Goal: Task Accomplishment & Management: Manage account settings

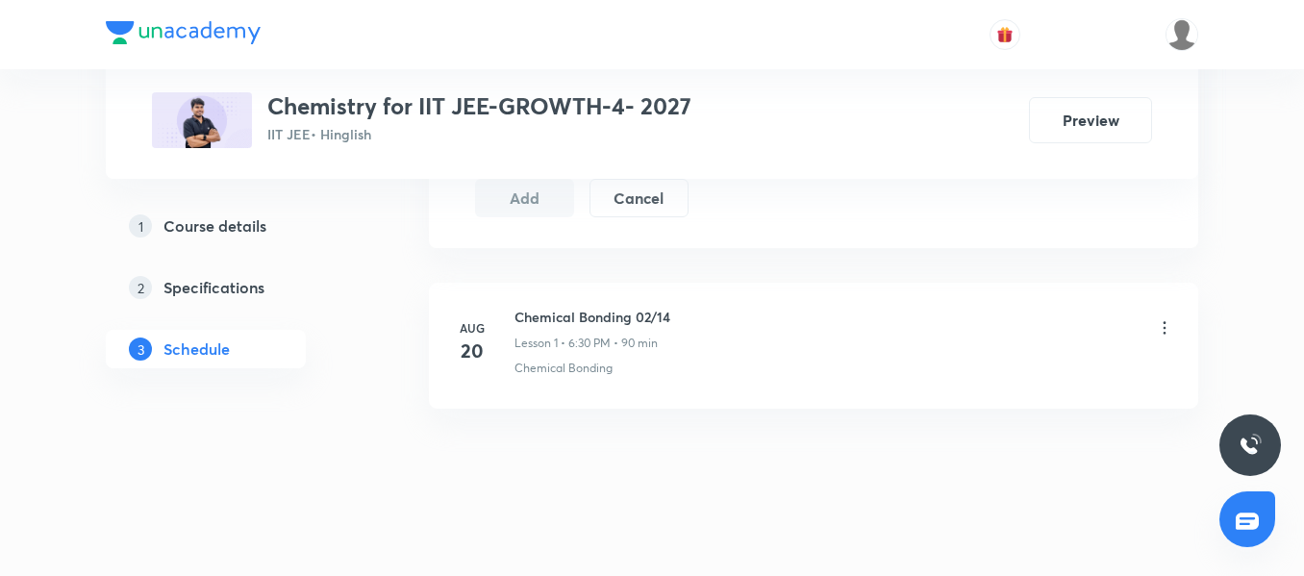
scroll to position [1115, 0]
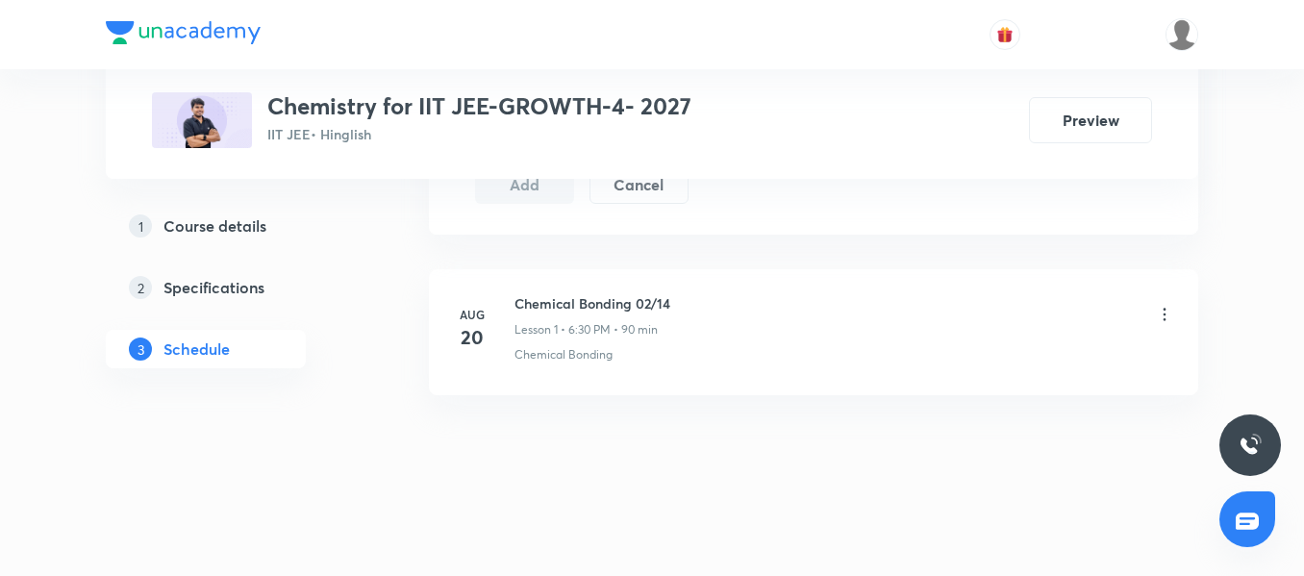
click at [626, 305] on h6 "Chemical Bonding 02/14" at bounding box center [593, 303] width 156 height 20
copy h6 "Chemical Bonding 02/14"
click at [652, 361] on div "Chemical Bonding" at bounding box center [845, 354] width 660 height 17
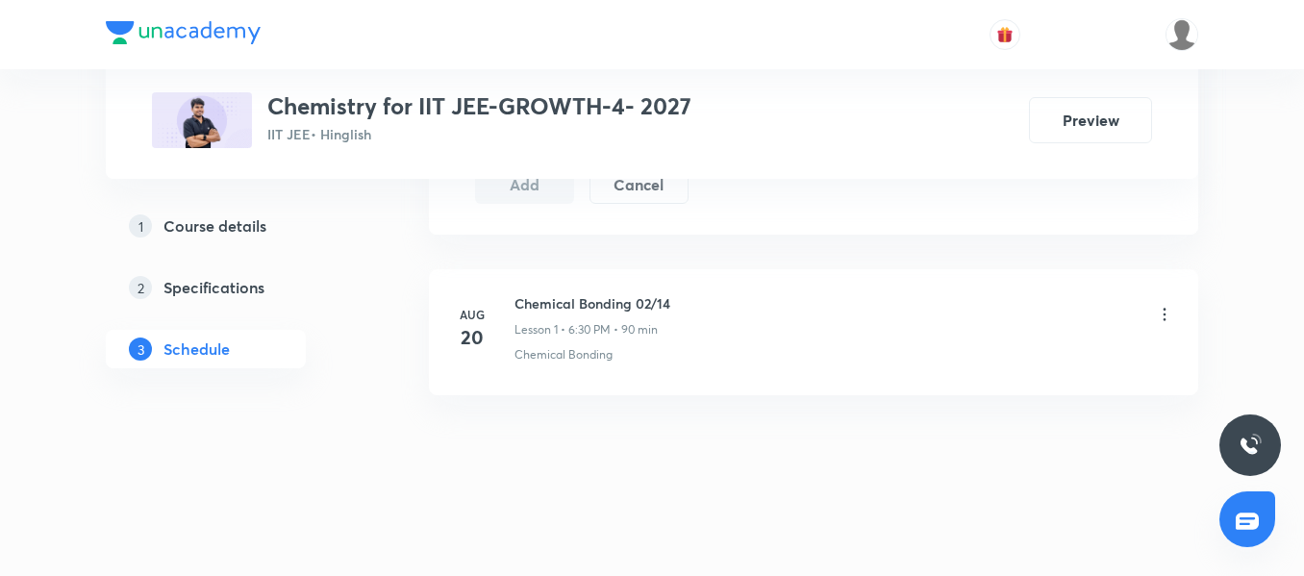
click at [703, 363] on div "Chemical Bonding" at bounding box center [845, 354] width 660 height 17
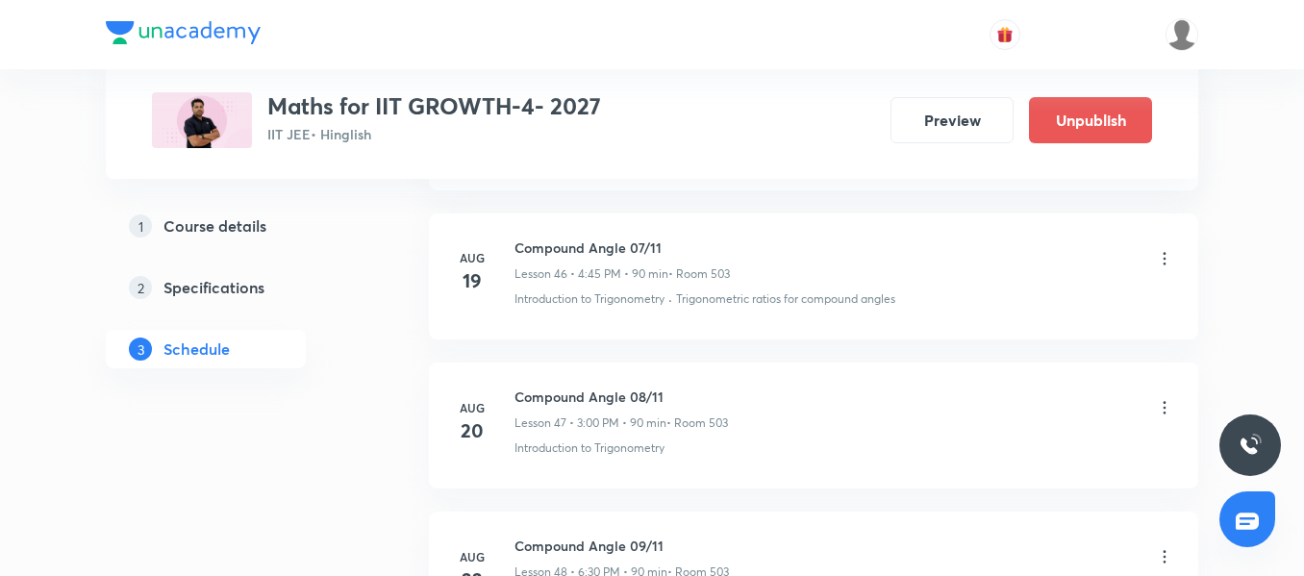
scroll to position [9320, 0]
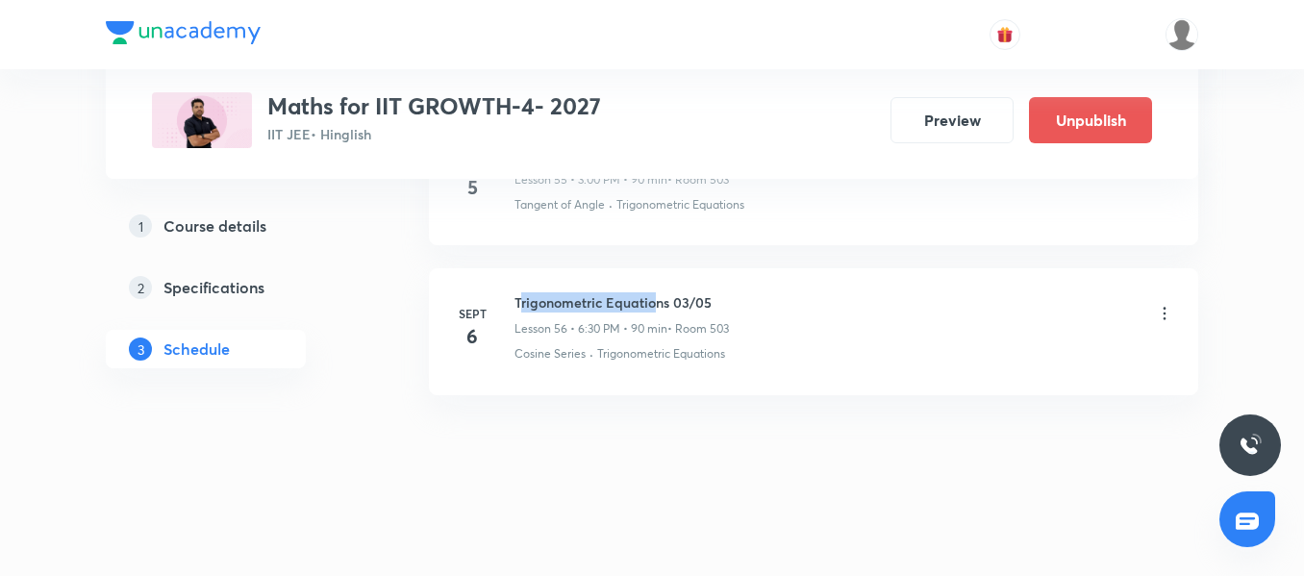
drag, startPoint x: 518, startPoint y: 300, endPoint x: 655, endPoint y: 300, distance: 136.6
click at [655, 300] on h6 "Trigonometric Equations 03/05" at bounding box center [622, 302] width 214 height 20
click at [520, 294] on h6 "Trigonometric Equations 03/05" at bounding box center [622, 302] width 214 height 20
drag, startPoint x: 515, startPoint y: 299, endPoint x: 669, endPoint y: 298, distance: 154.9
click at [669, 298] on h6 "Trigonometric Equations 03/05" at bounding box center [622, 302] width 214 height 20
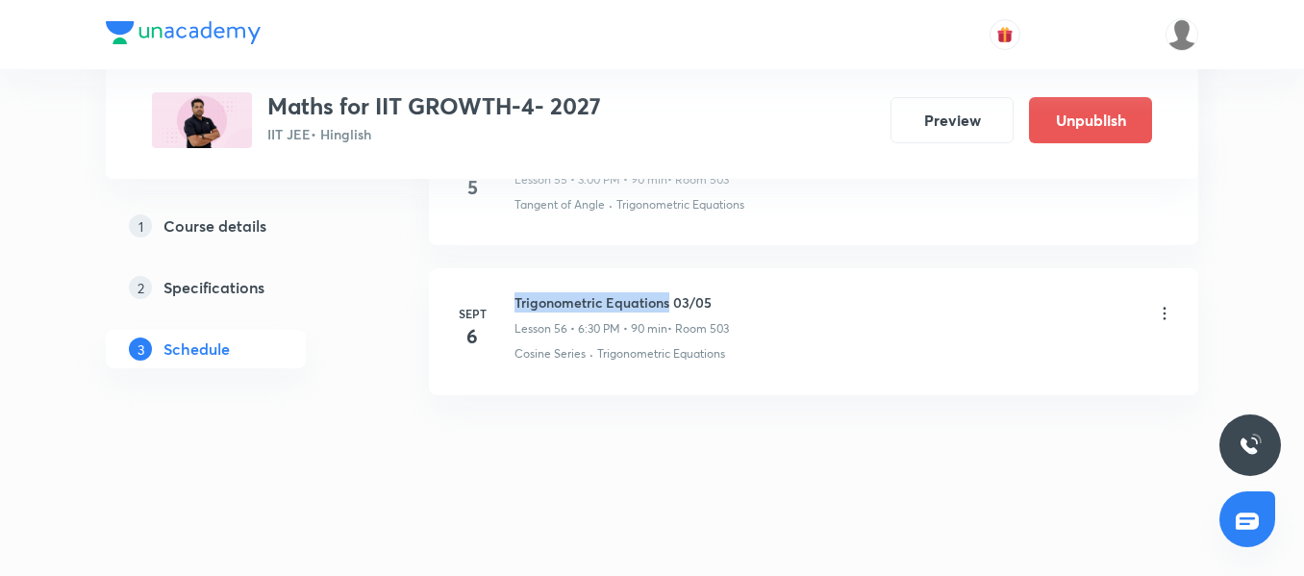
copy h6 "Trigonometric Equations"
click at [657, 371] on li "Sept 6 Trigonometric Equations 03/05 Lesson 56 • 6:30 PM • 90 min • Room 503 Co…" at bounding box center [813, 331] width 769 height 126
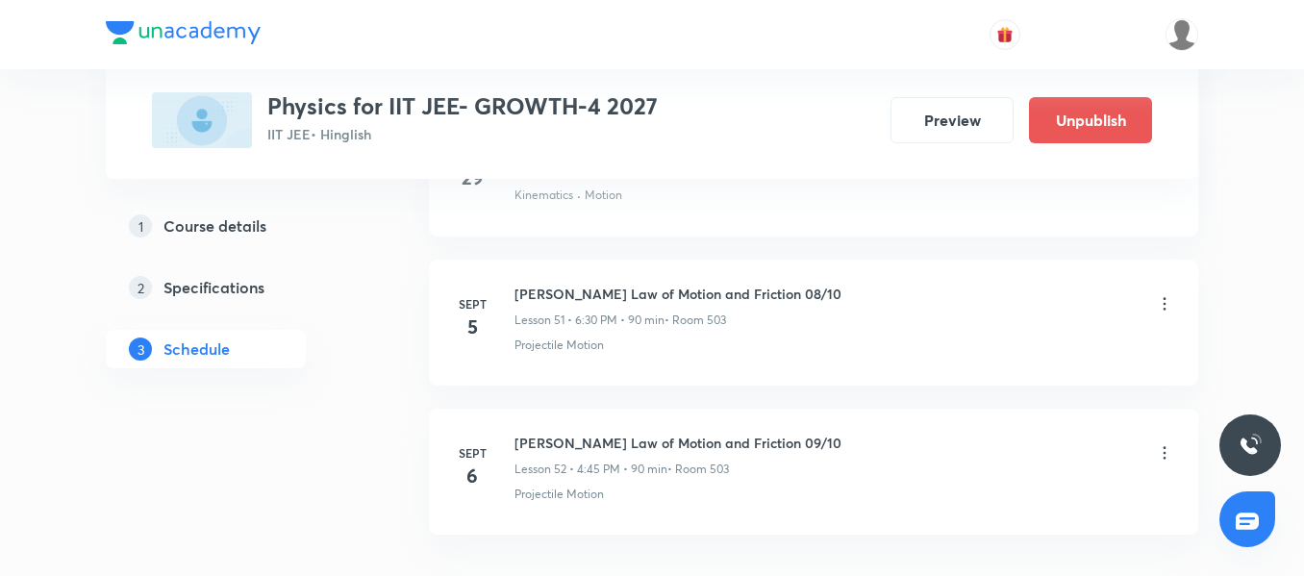
scroll to position [8723, 0]
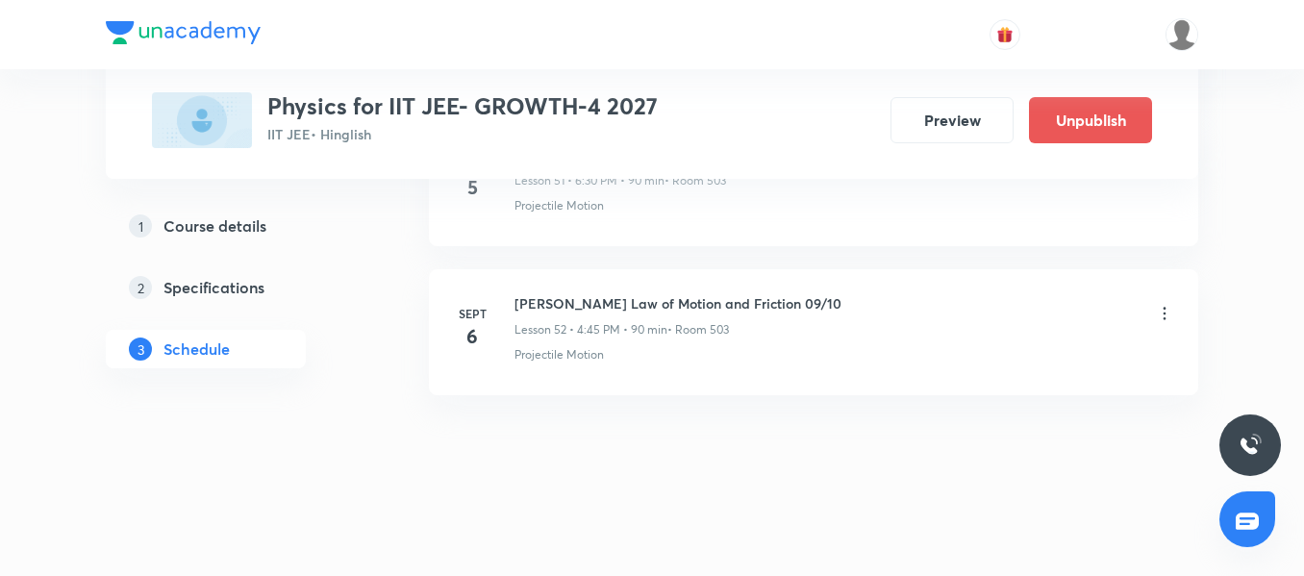
click at [645, 290] on li "Sept 6 Newton's Law of Motion and Friction 09/10 Lesson 52 • 4:45 PM • 90 min •…" at bounding box center [813, 332] width 769 height 126
click at [635, 317] on div "Newton's Law of Motion and Friction 09/10 Lesson 52 • 4:45 PM • 90 min • Room 5…" at bounding box center [678, 315] width 327 height 45
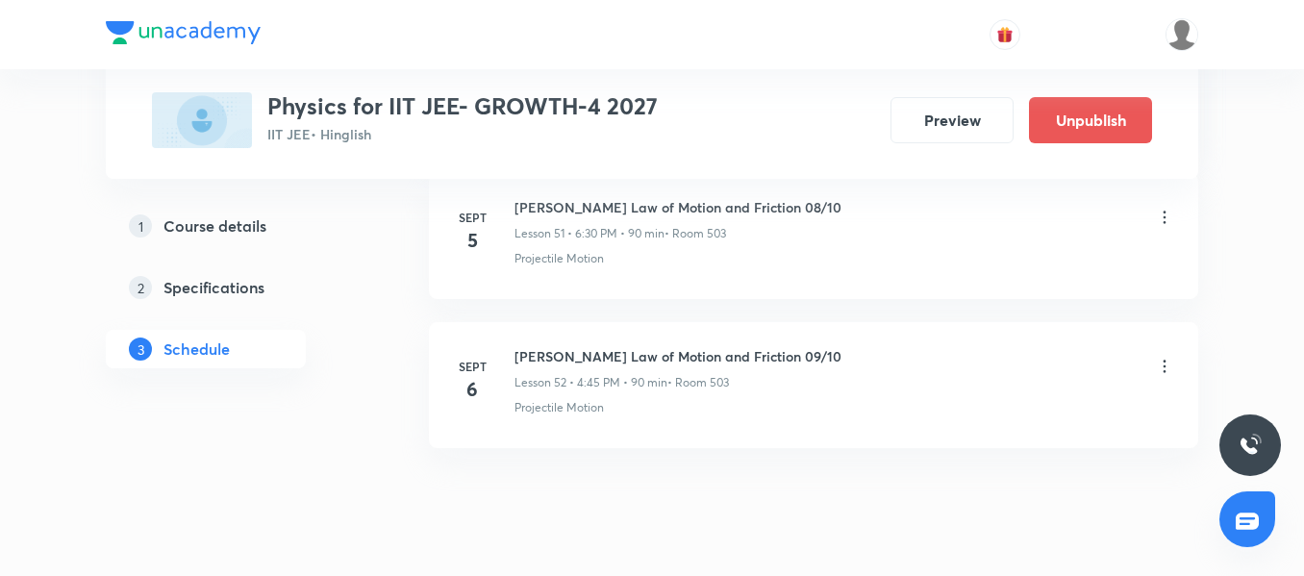
scroll to position [8627, 0]
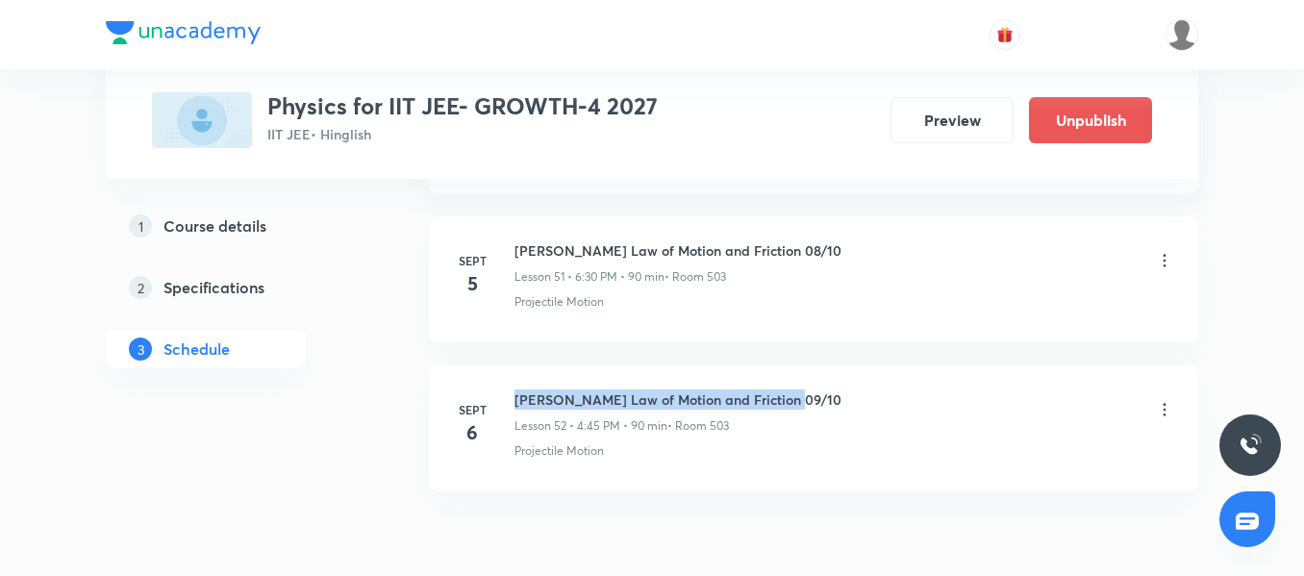
drag, startPoint x: 516, startPoint y: 400, endPoint x: 905, endPoint y: 400, distance: 389.5
click at [905, 400] on div "Newton's Law of Motion and Friction 09/10 Lesson 52 • 4:45 PM • 90 min • Room 5…" at bounding box center [845, 412] width 660 height 45
copy h6 "Newton's Law of Motion and Friction 09/10"
click at [675, 418] on p "• Room 503" at bounding box center [699, 425] width 62 height 17
click at [726, 385] on li "Sept 6 Newton's Law of Motion and Friction 09/10 Lesson 52 • 4:45 PM • 90 min •…" at bounding box center [813, 428] width 769 height 126
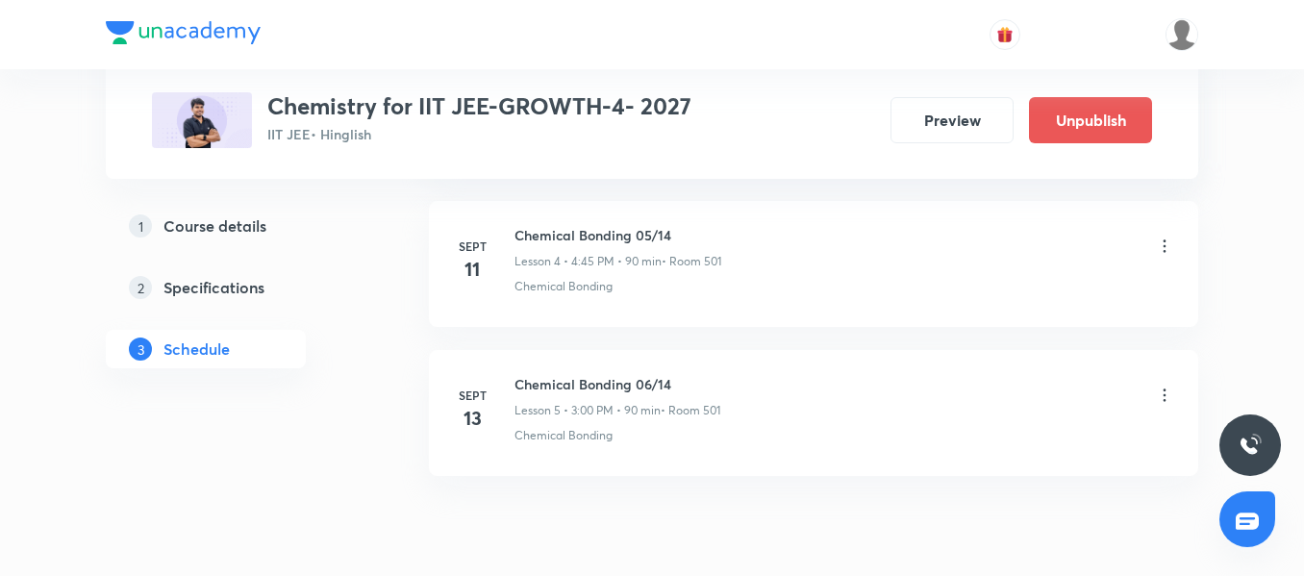
scroll to position [1711, 0]
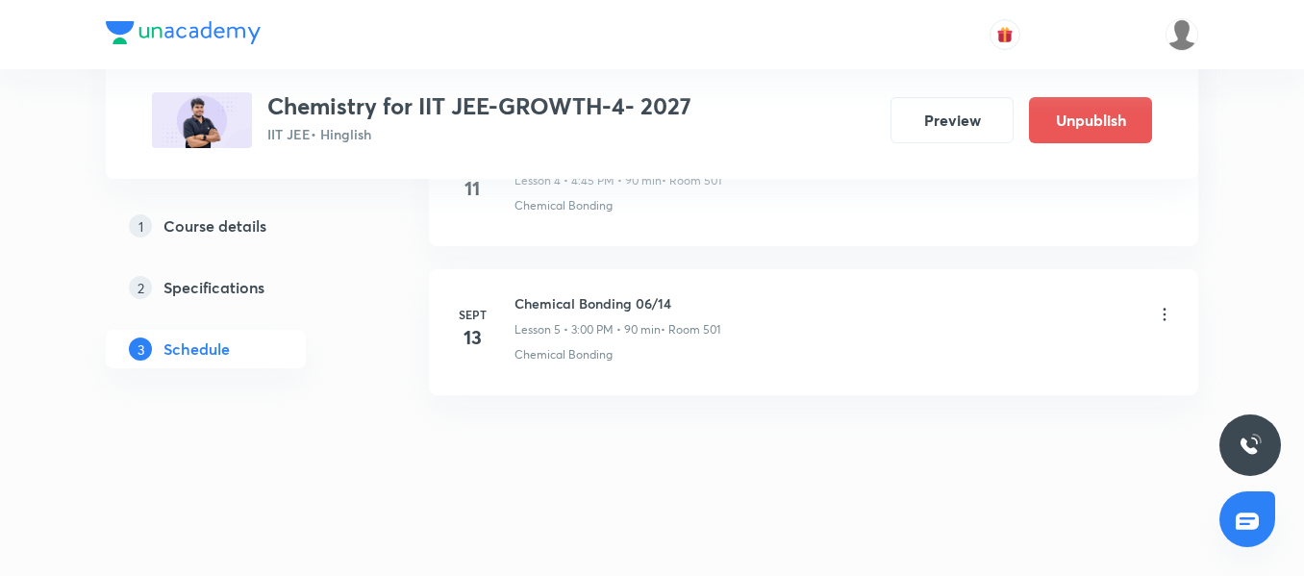
click at [1167, 317] on icon at bounding box center [1164, 314] width 19 height 19
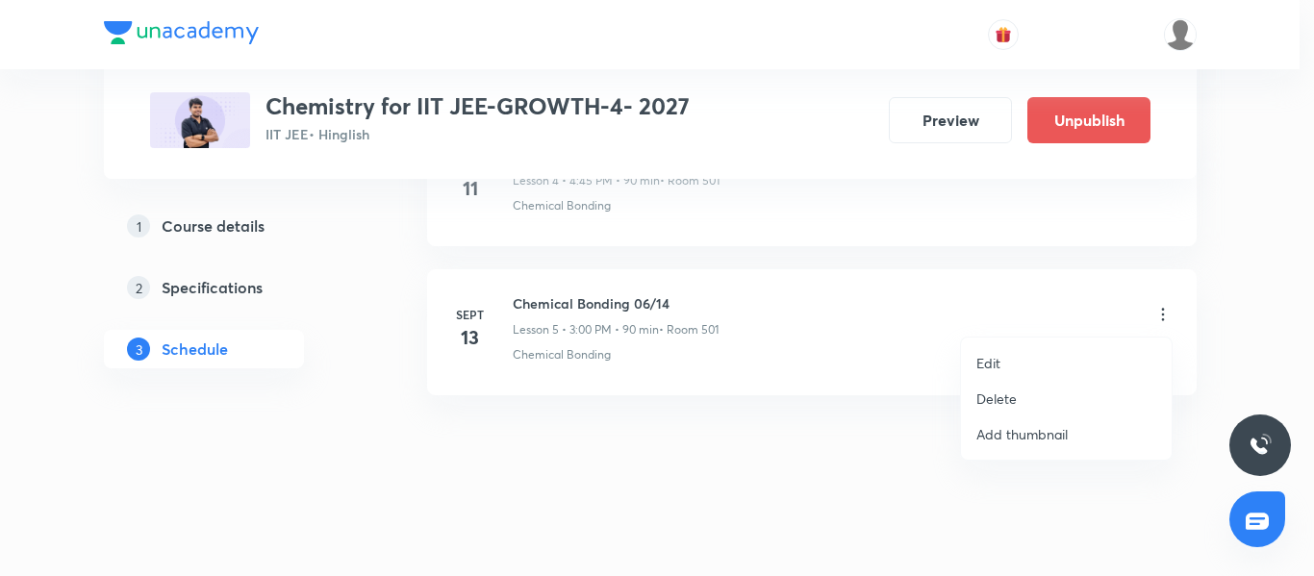
click at [1015, 399] on p "Delete" at bounding box center [996, 399] width 40 height 20
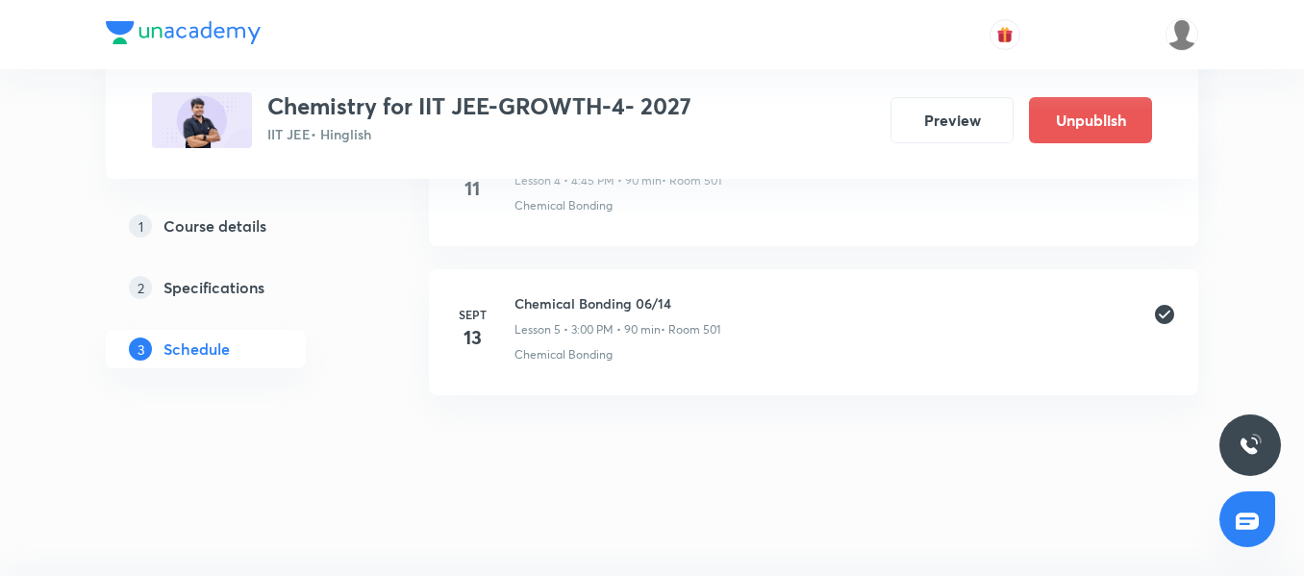
scroll to position [1519, 0]
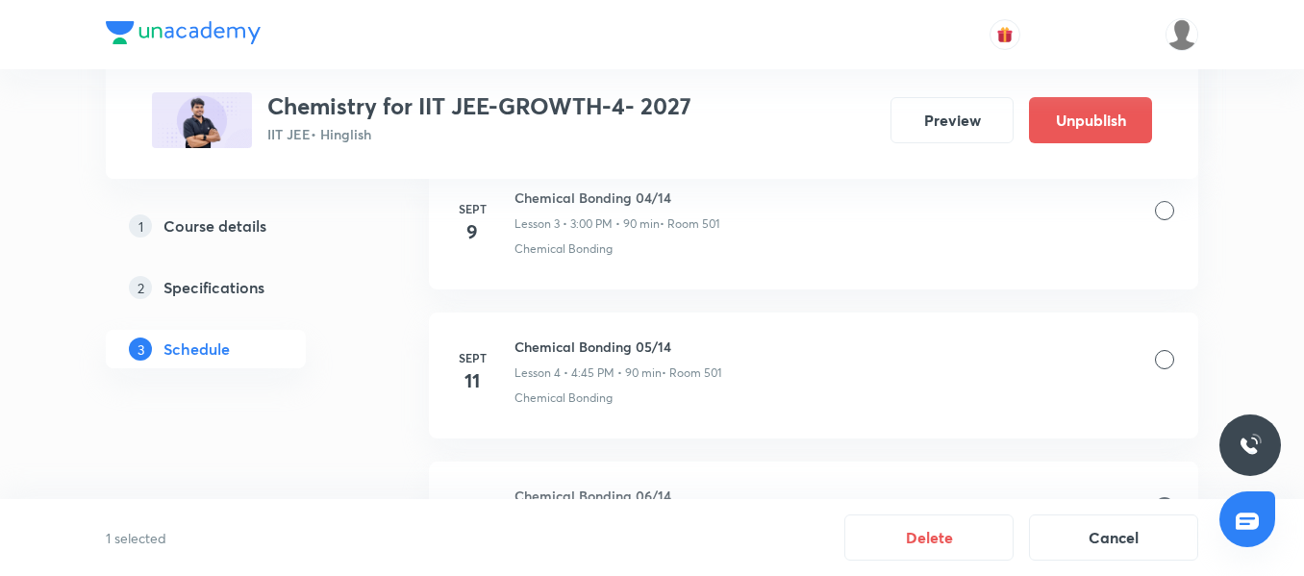
click at [1163, 364] on div at bounding box center [1164, 359] width 19 height 19
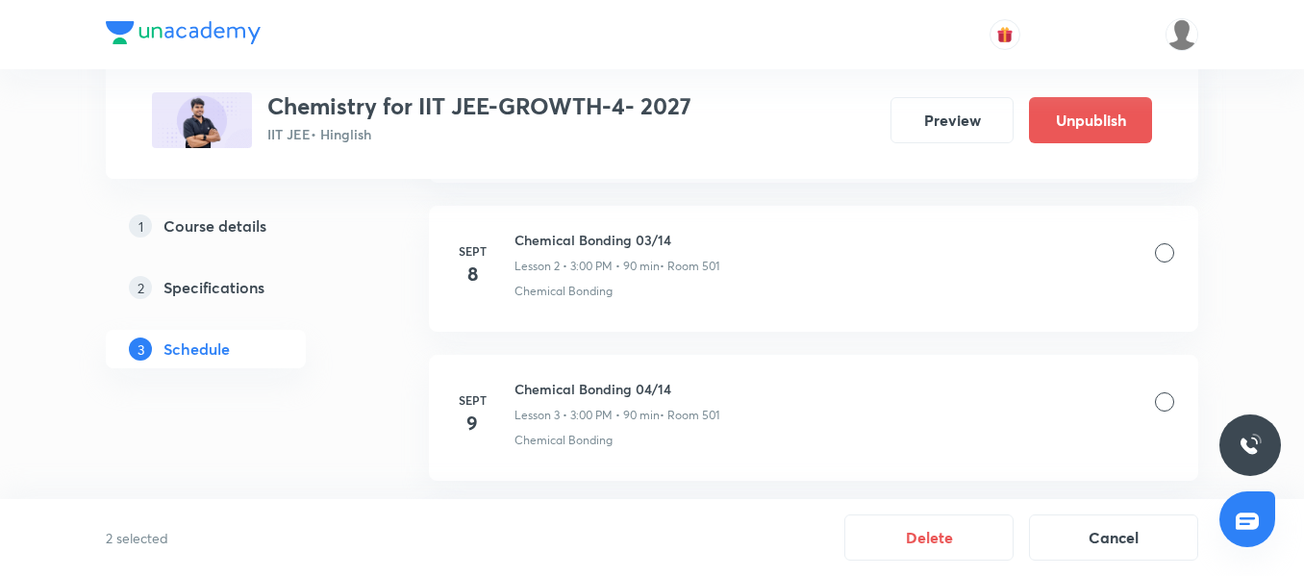
scroll to position [1326, 0]
click at [1168, 410] on div at bounding box center [1164, 402] width 19 height 19
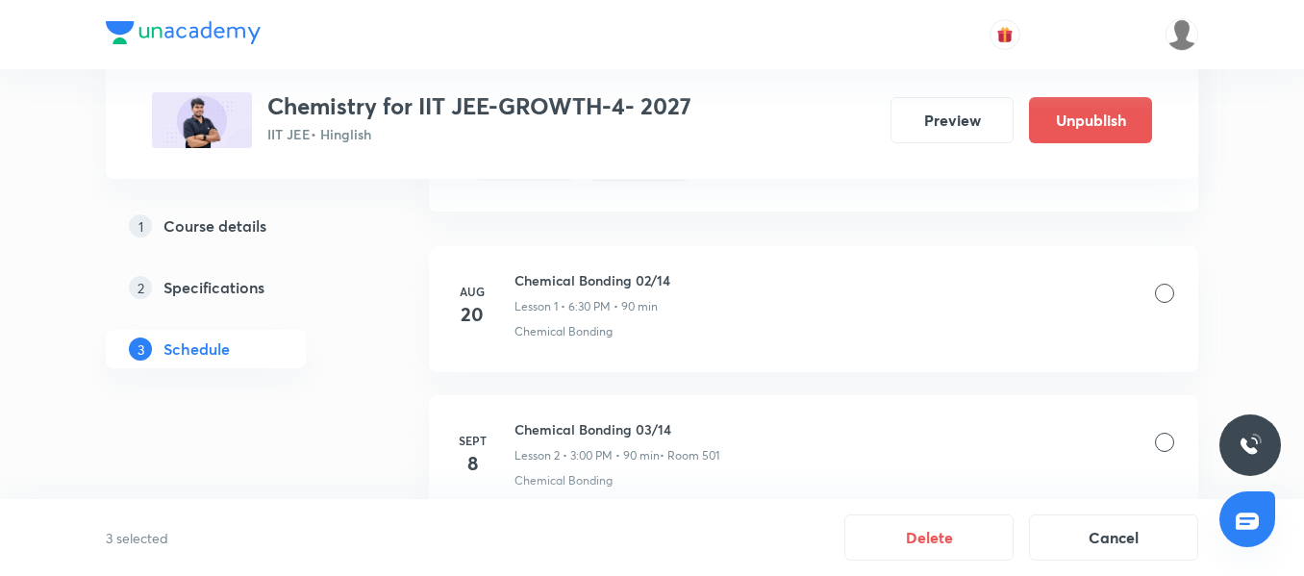
scroll to position [1134, 0]
click at [1165, 452] on div at bounding box center [1164, 446] width 19 height 19
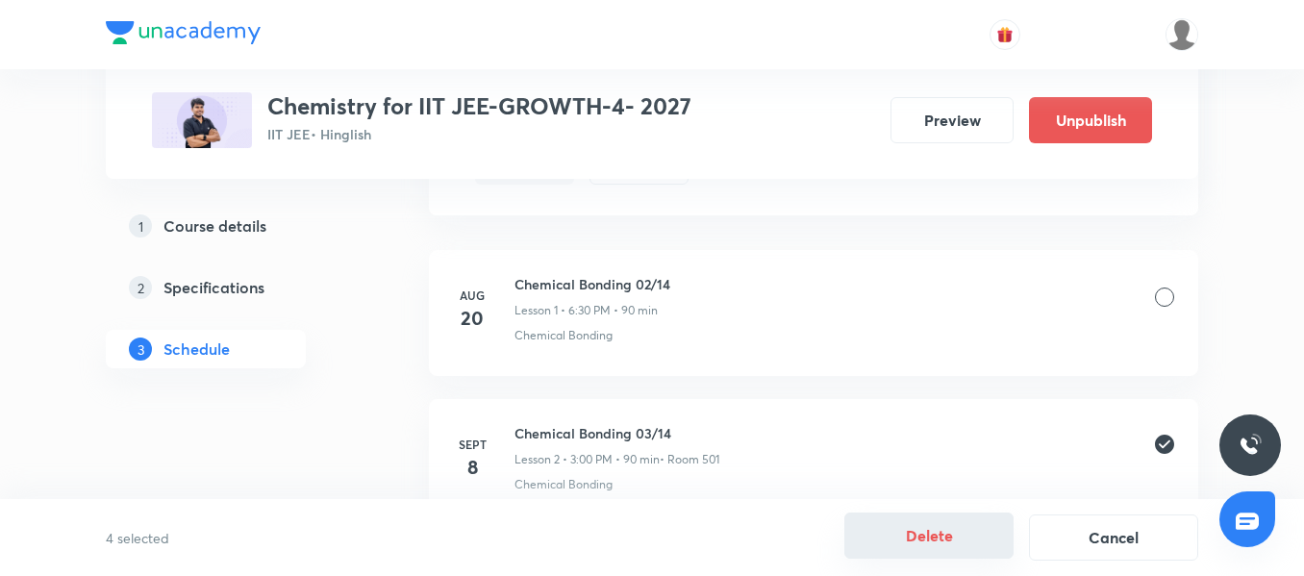
click at [948, 543] on button "Delete" at bounding box center [928, 536] width 169 height 46
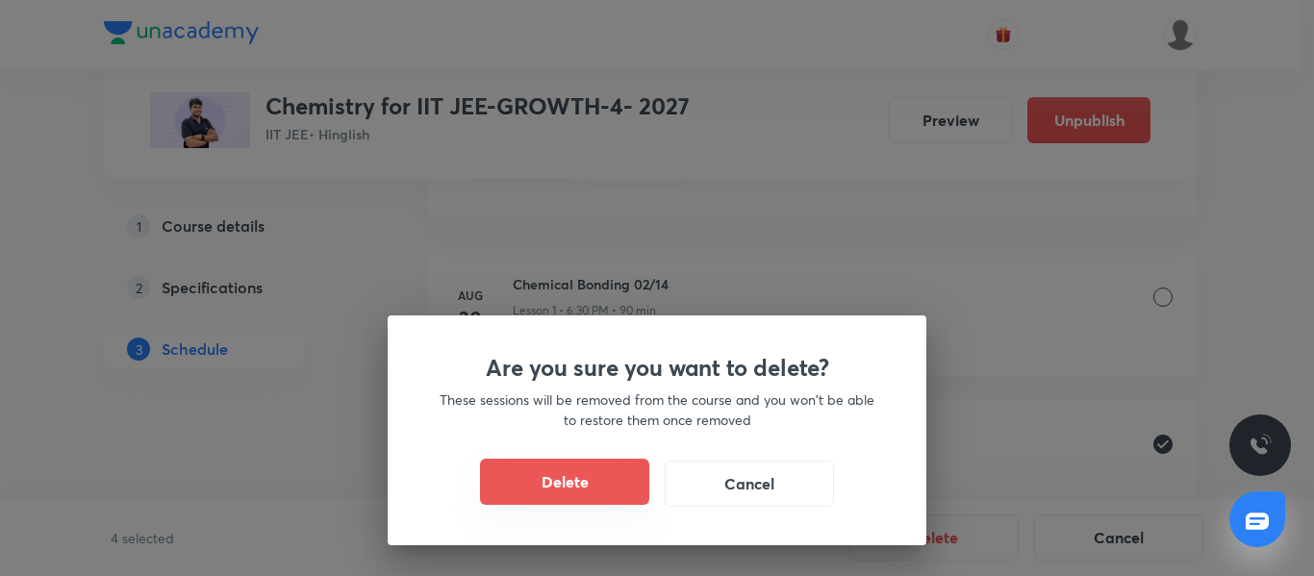
click at [571, 489] on button "Delete" at bounding box center [564, 482] width 169 height 46
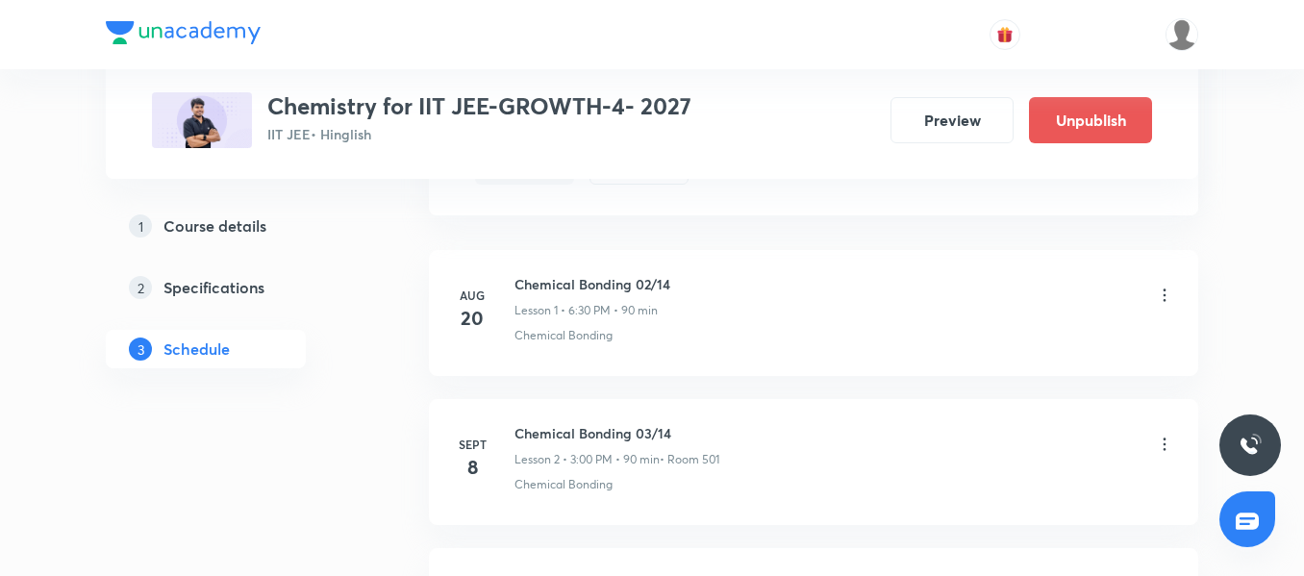
scroll to position [1115, 0]
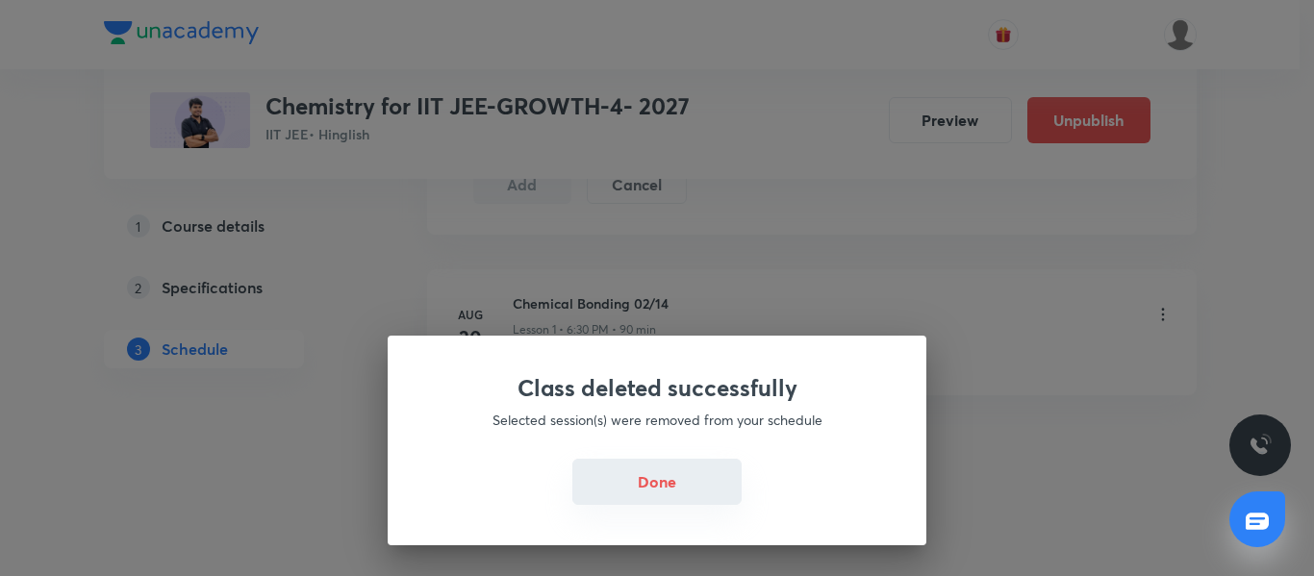
click at [645, 484] on button "Done" at bounding box center [656, 482] width 169 height 46
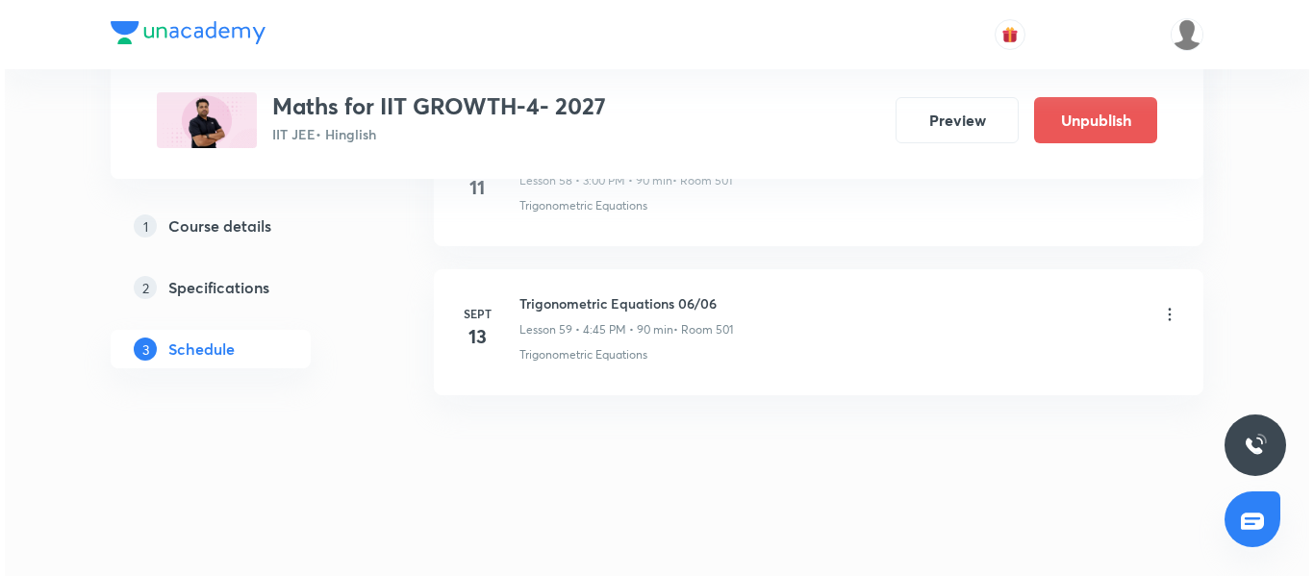
scroll to position [9671, 0]
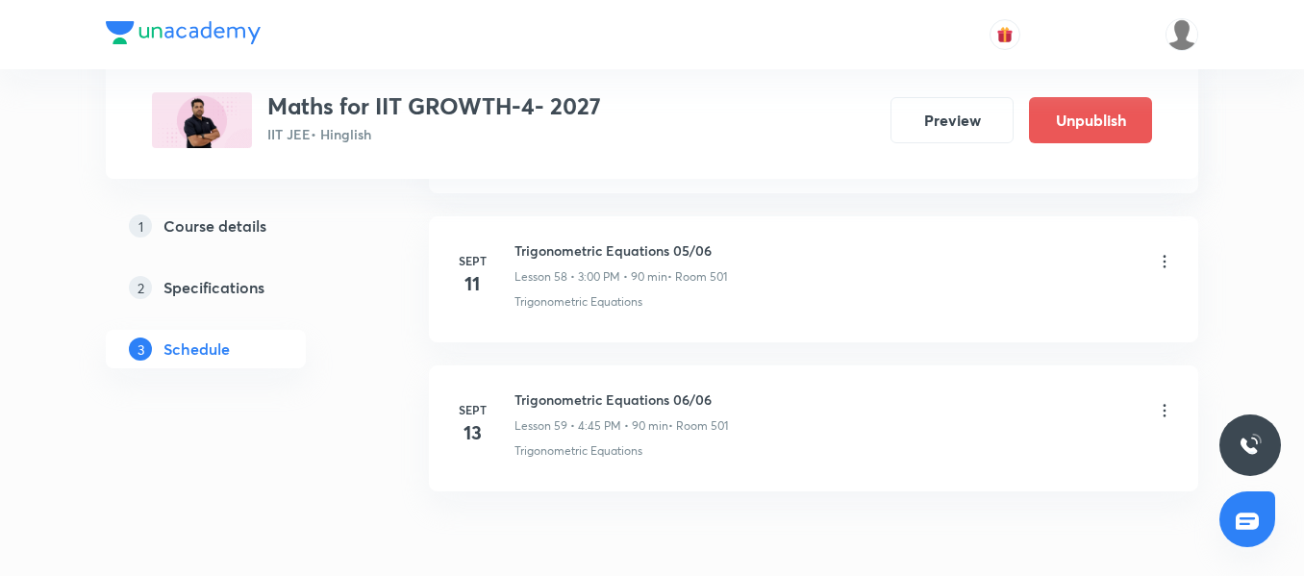
click at [1161, 418] on icon at bounding box center [1164, 410] width 19 height 19
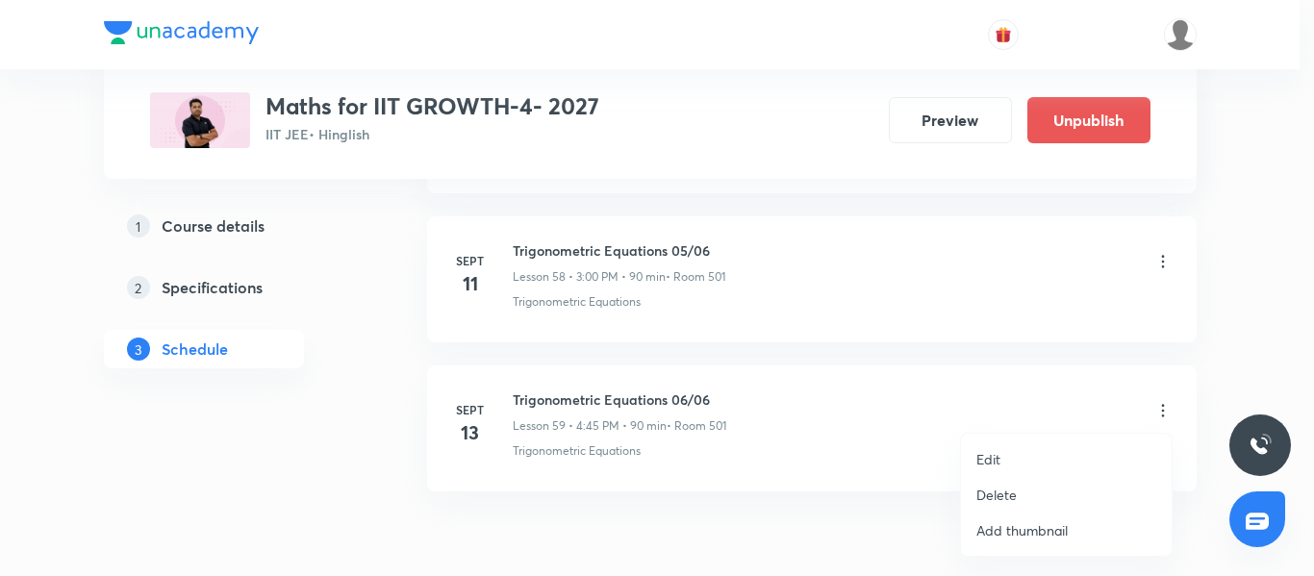
click at [1021, 465] on li "Edit" at bounding box center [1066, 459] width 211 height 36
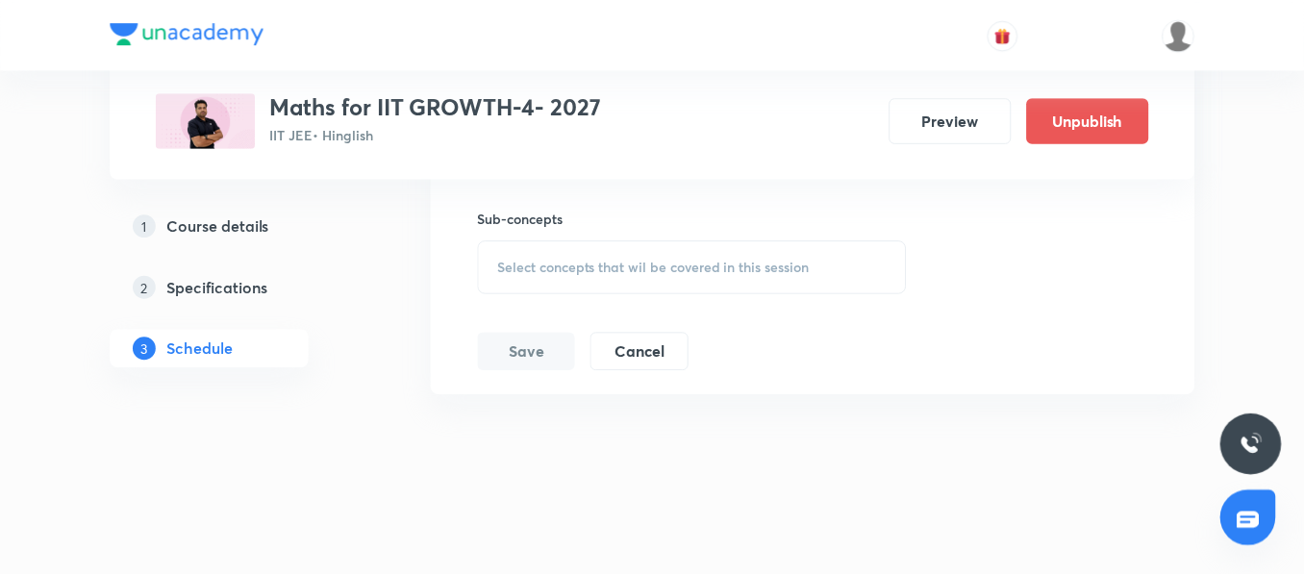
scroll to position [9601, 0]
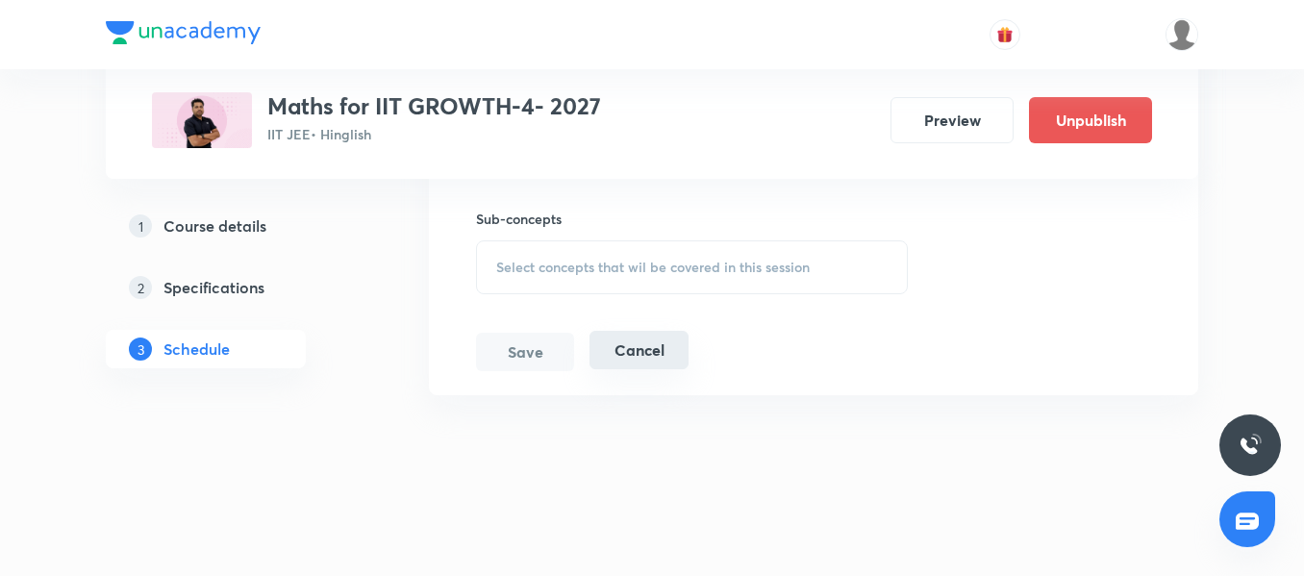
click at [636, 343] on button "Cancel" at bounding box center [639, 350] width 99 height 38
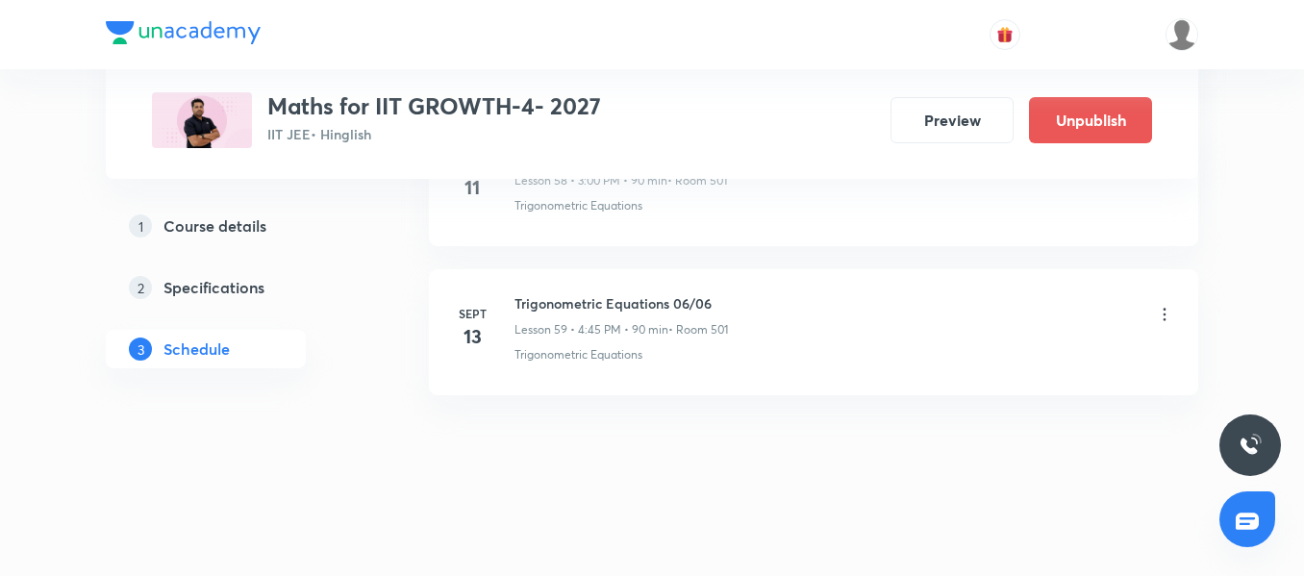
scroll to position [8883, 0]
click at [1160, 319] on icon at bounding box center [1164, 314] width 19 height 19
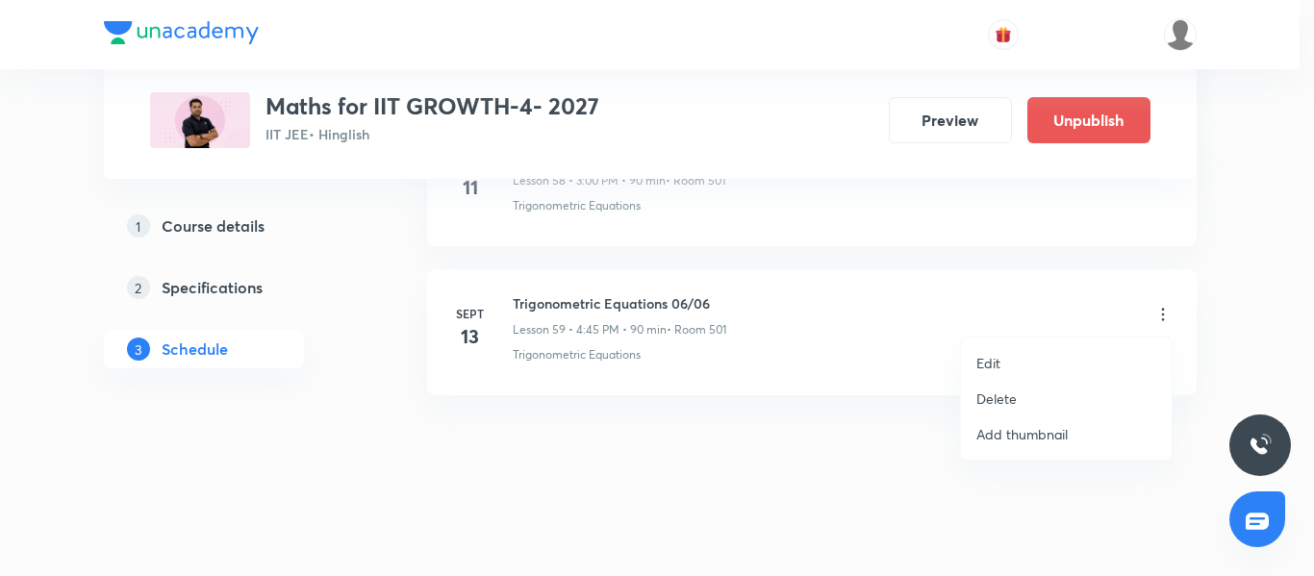
click at [1025, 398] on li "Delete" at bounding box center [1066, 399] width 211 height 36
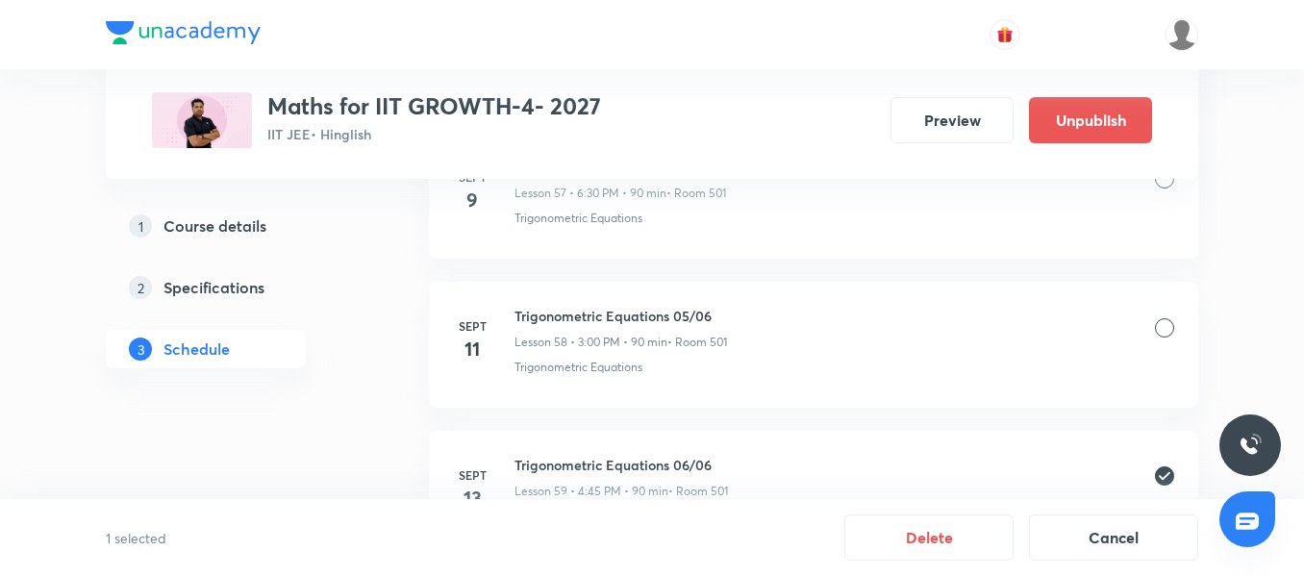
scroll to position [8691, 0]
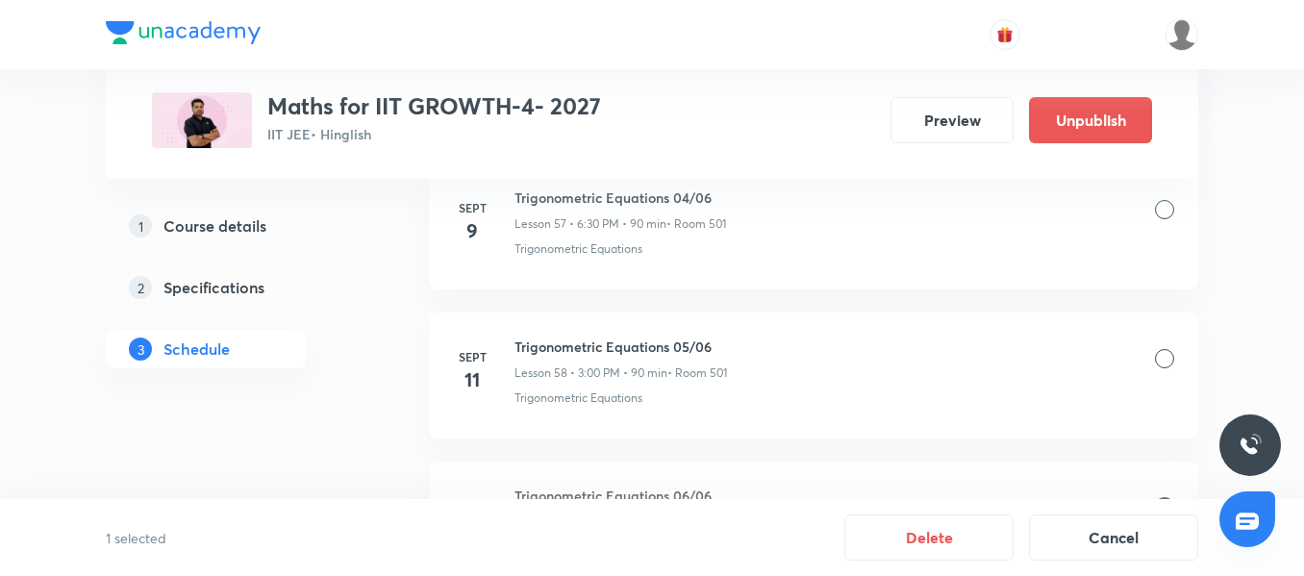
click at [1164, 365] on div at bounding box center [1164, 358] width 19 height 19
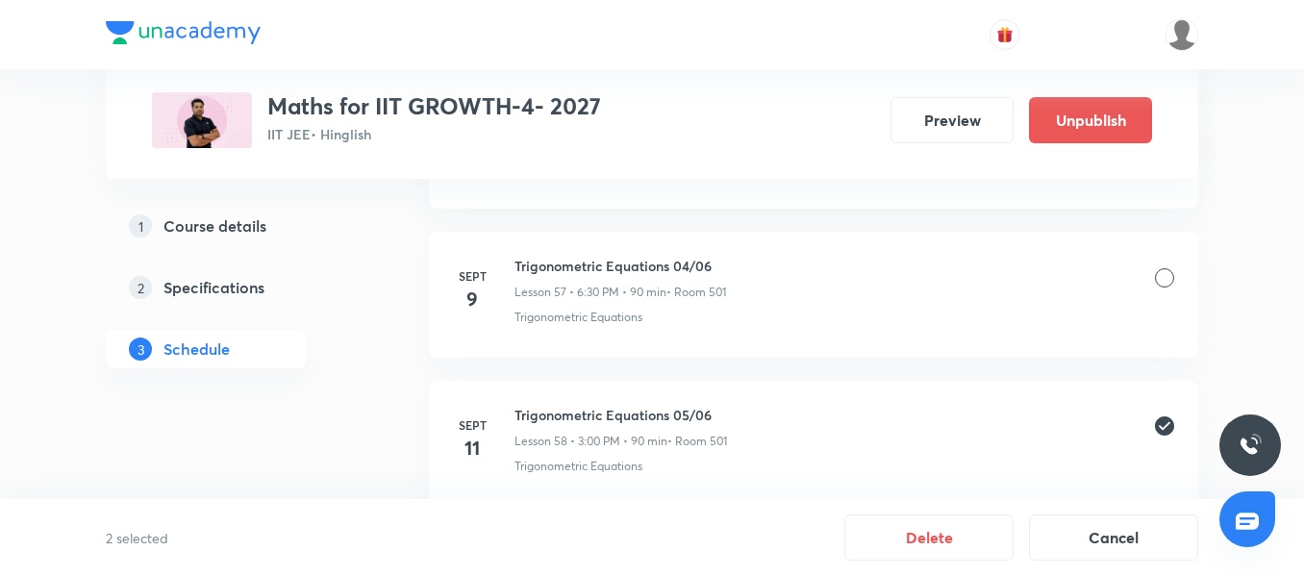
scroll to position [8595, 0]
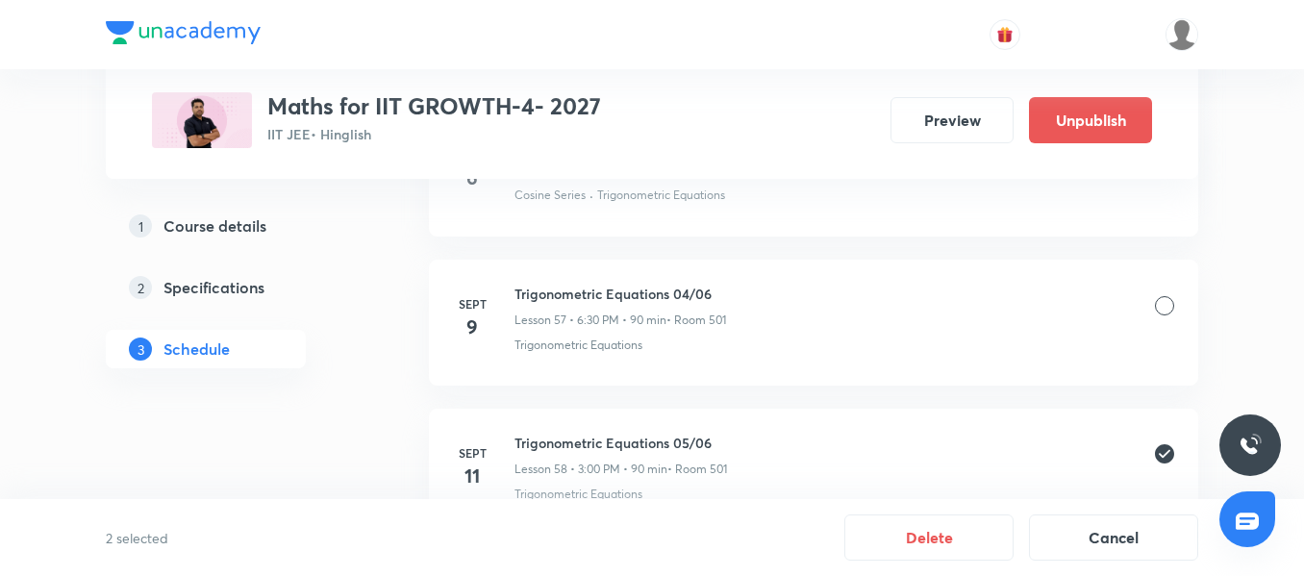
click at [1173, 308] on div at bounding box center [1164, 305] width 19 height 19
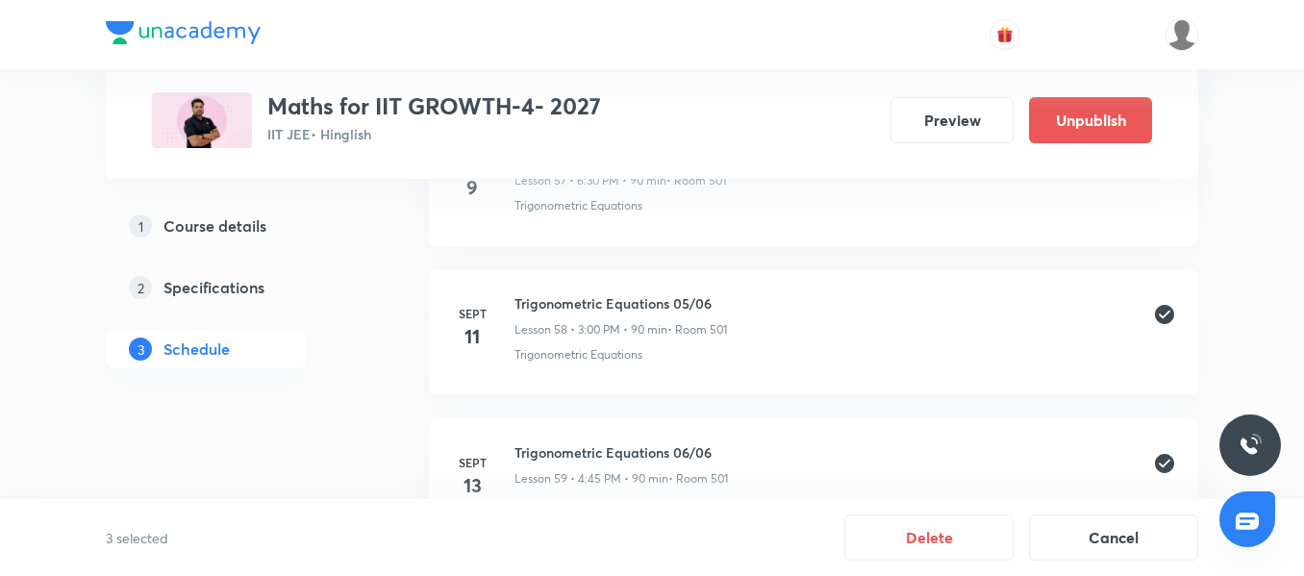
scroll to position [8787, 0]
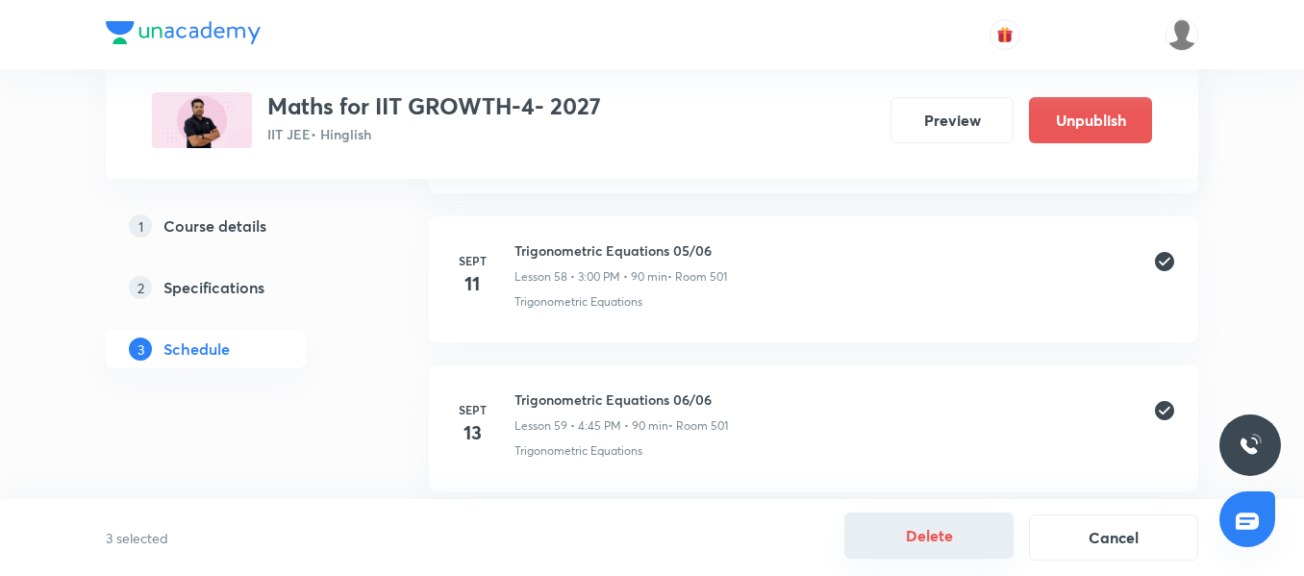
click at [948, 538] on button "Delete" at bounding box center [928, 536] width 169 height 46
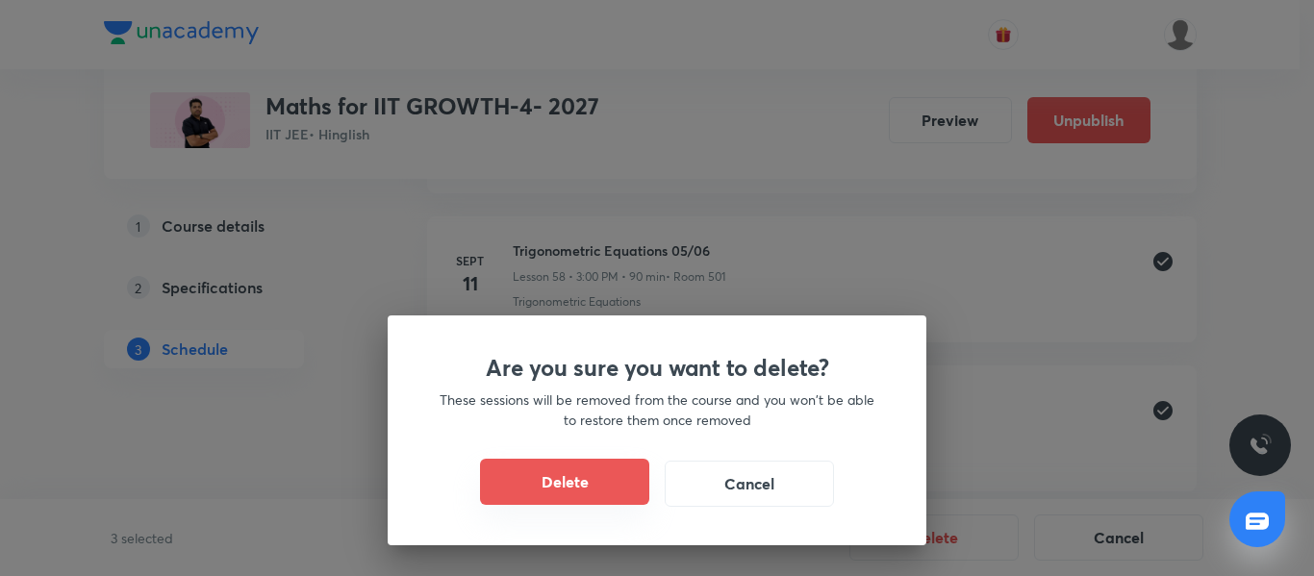
click at [618, 489] on button "Delete" at bounding box center [564, 482] width 169 height 46
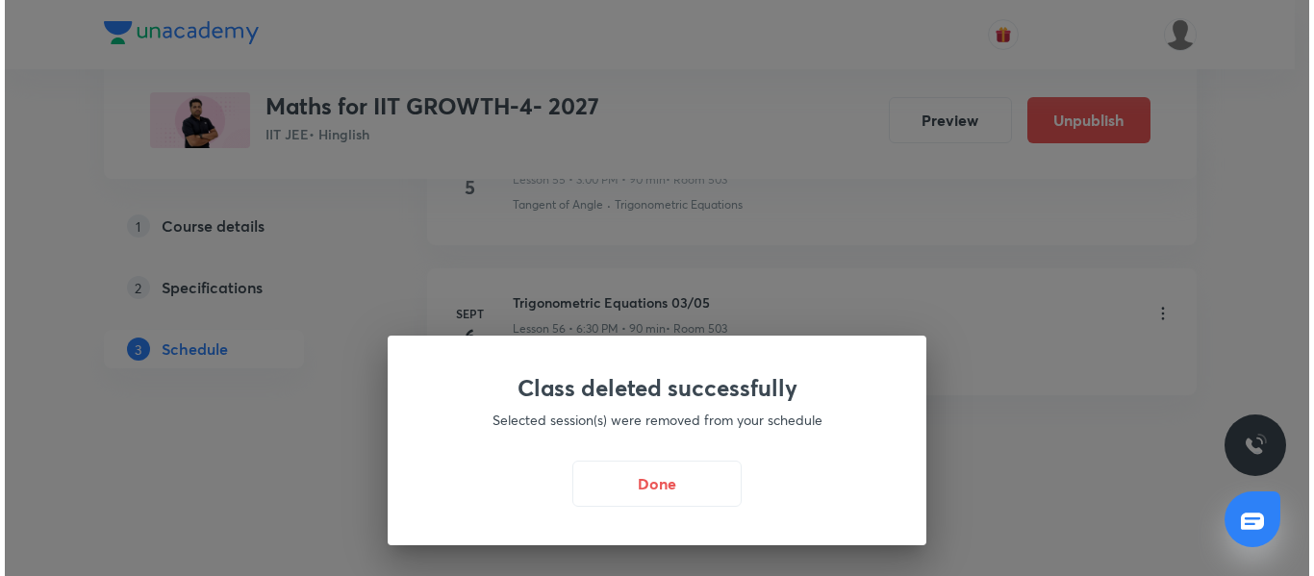
scroll to position [8436, 0]
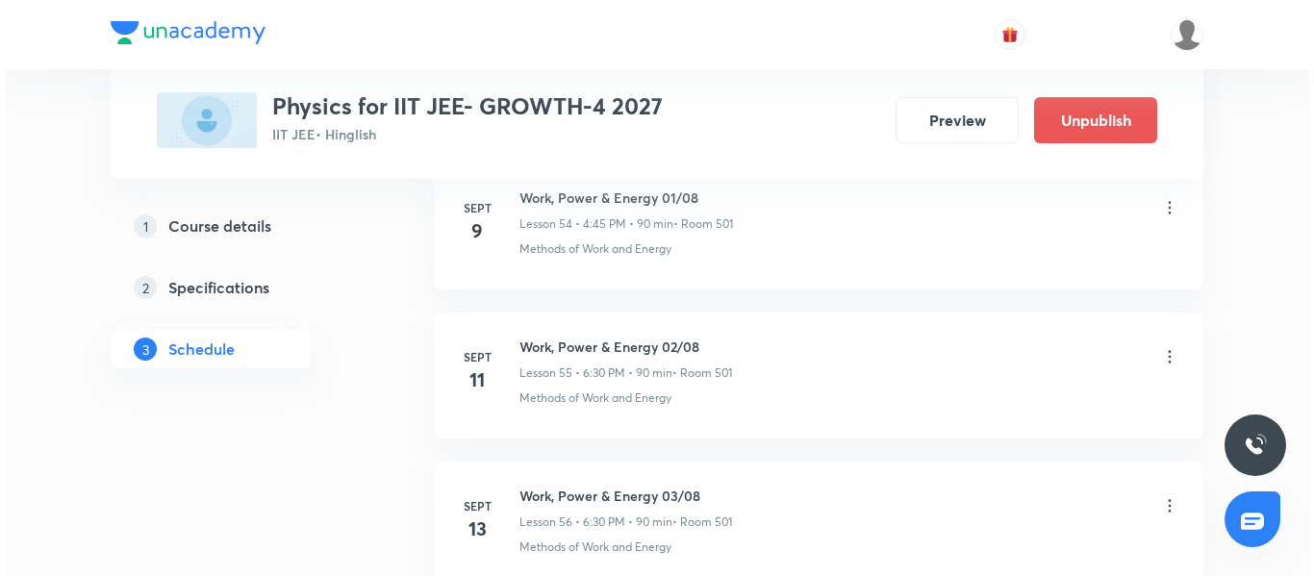
scroll to position [9319, 0]
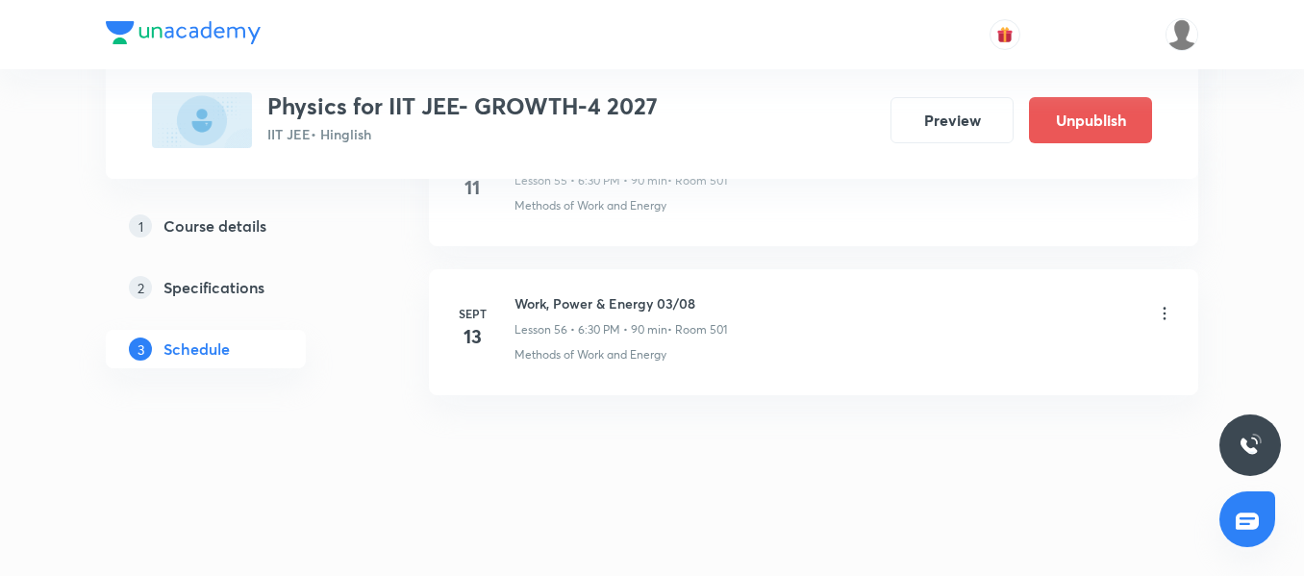
click at [1165, 313] on icon at bounding box center [1164, 313] width 19 height 19
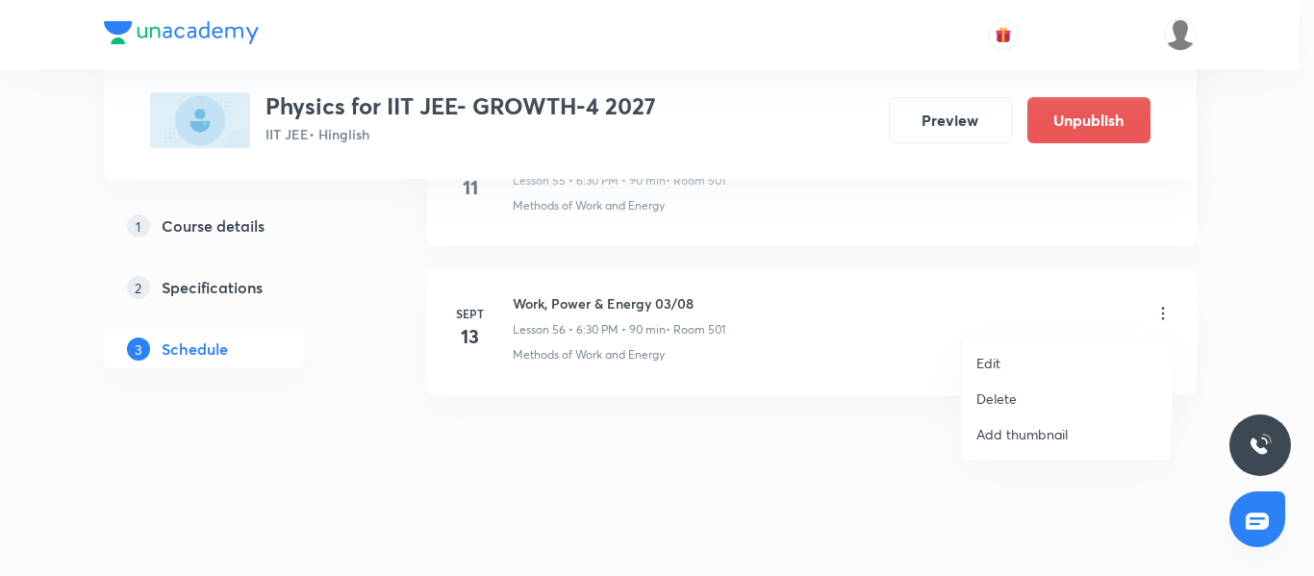
click at [1035, 380] on li "Edit" at bounding box center [1066, 363] width 211 height 36
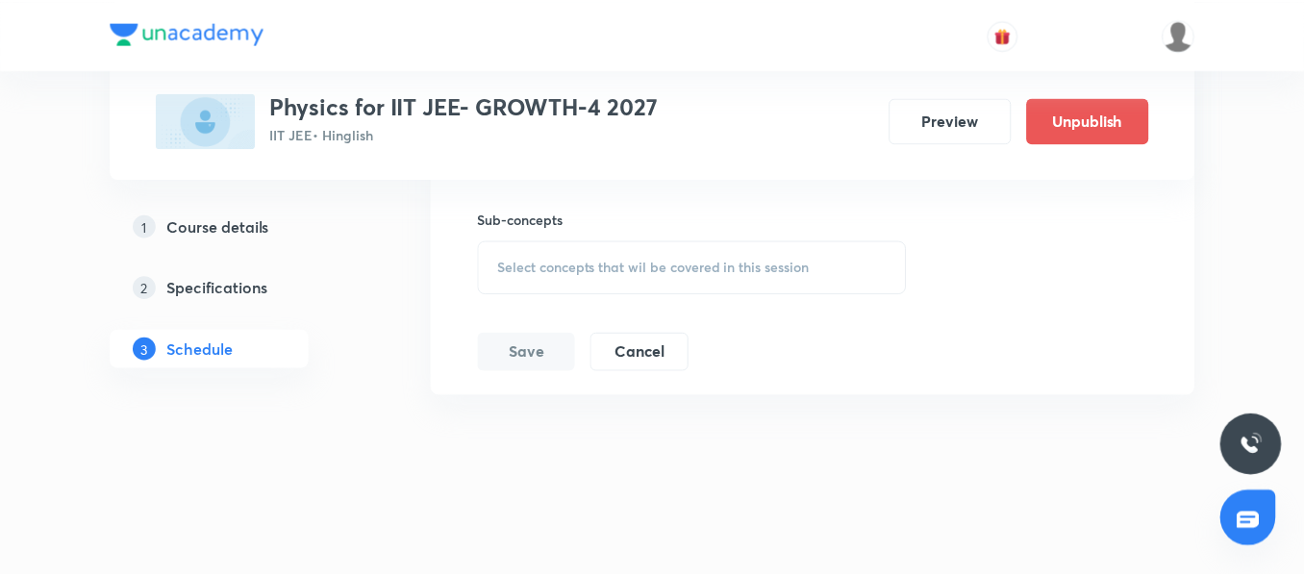
scroll to position [9153, 0]
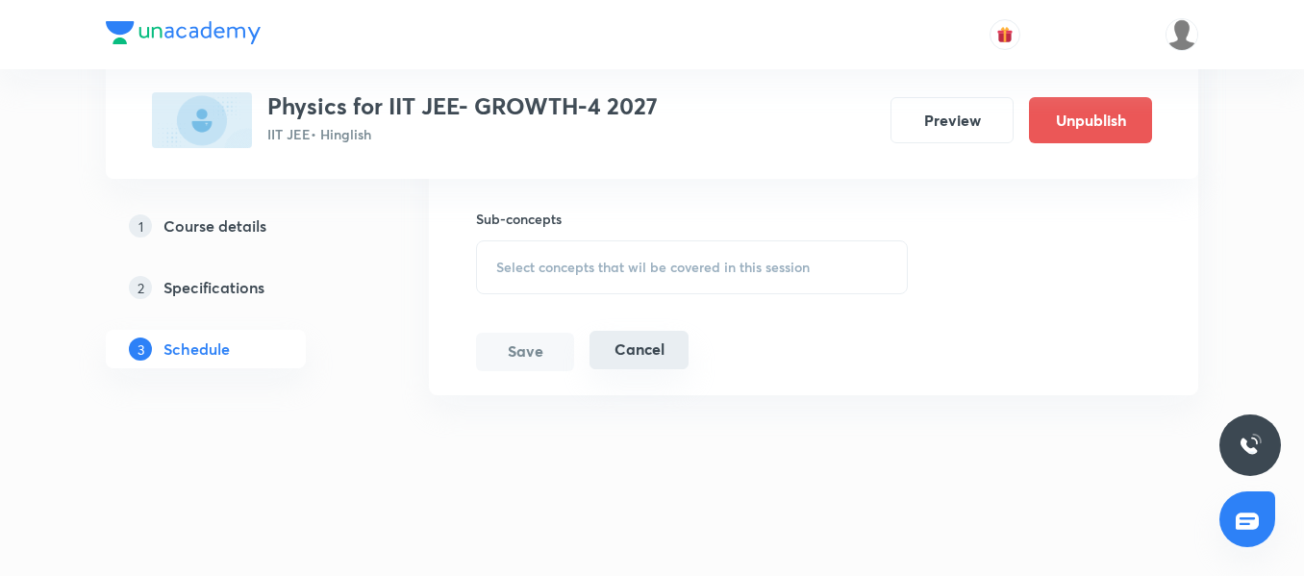
click at [662, 349] on button "Cancel" at bounding box center [639, 350] width 99 height 38
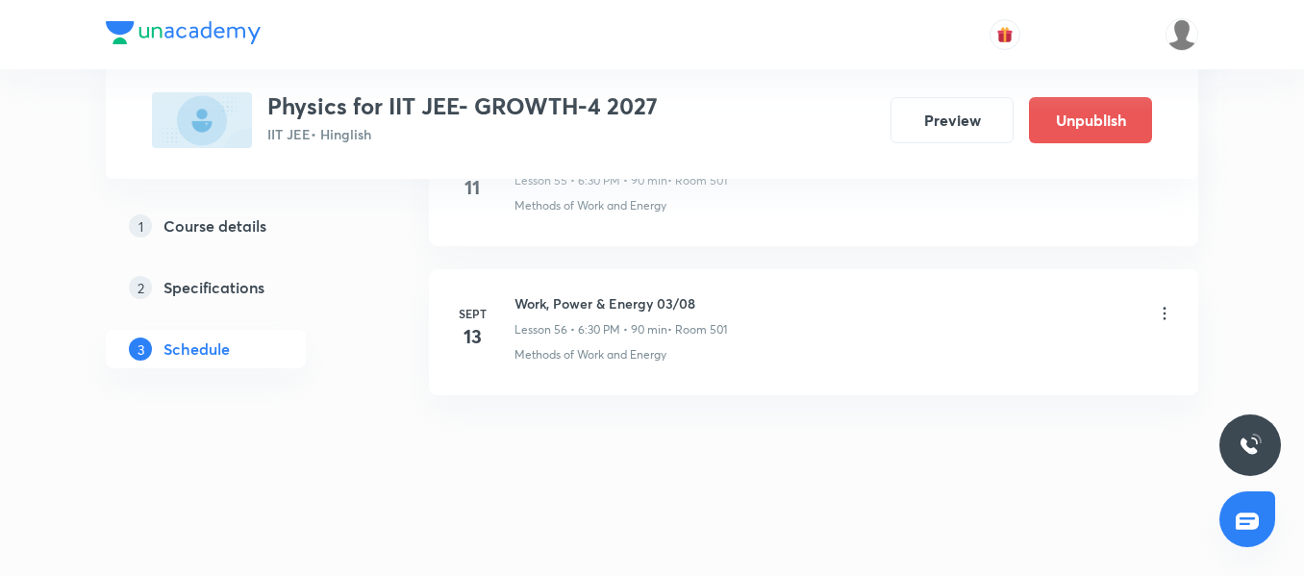
scroll to position [8435, 0]
click at [1166, 318] on icon at bounding box center [1165, 314] width 3 height 13
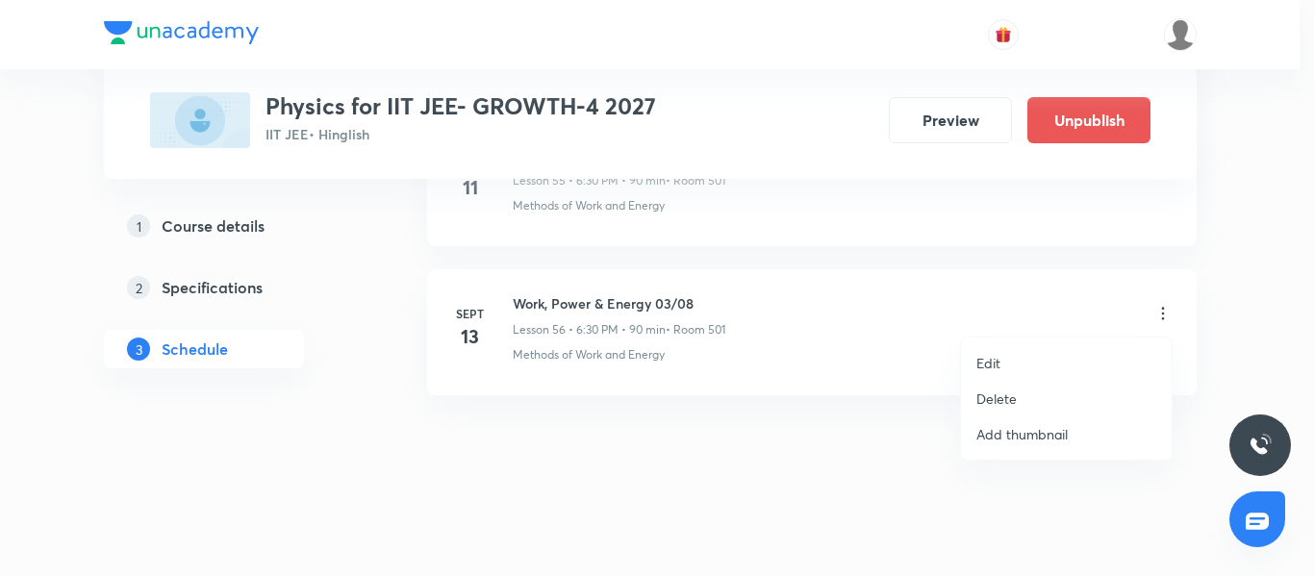
click at [1026, 391] on li "Delete" at bounding box center [1066, 399] width 211 height 36
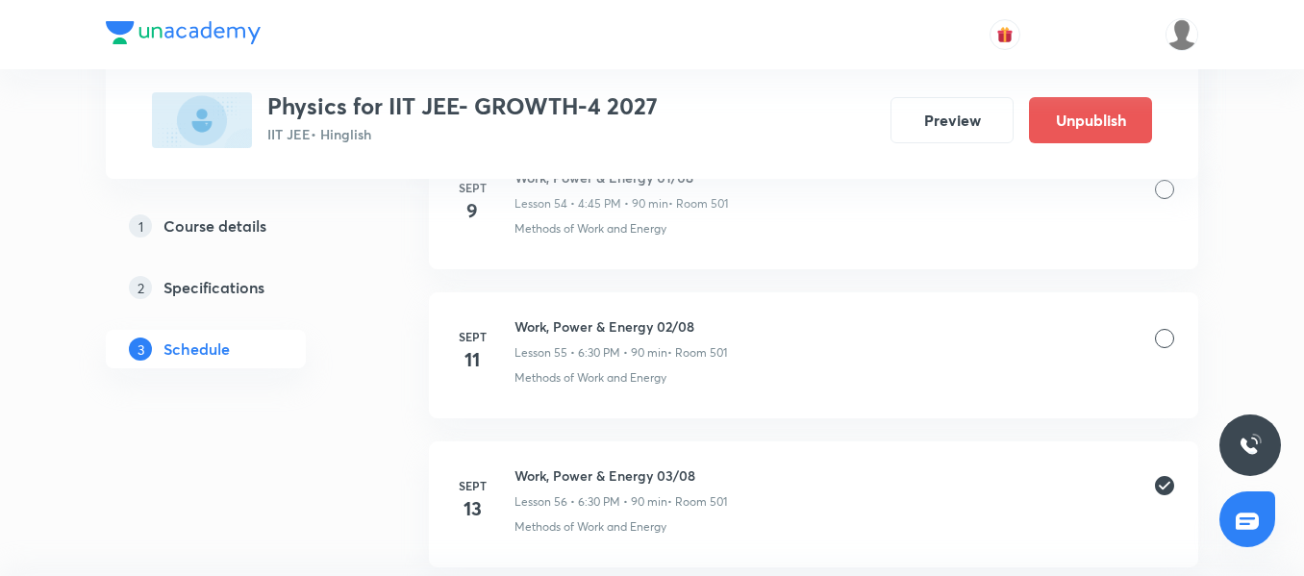
scroll to position [8243, 0]
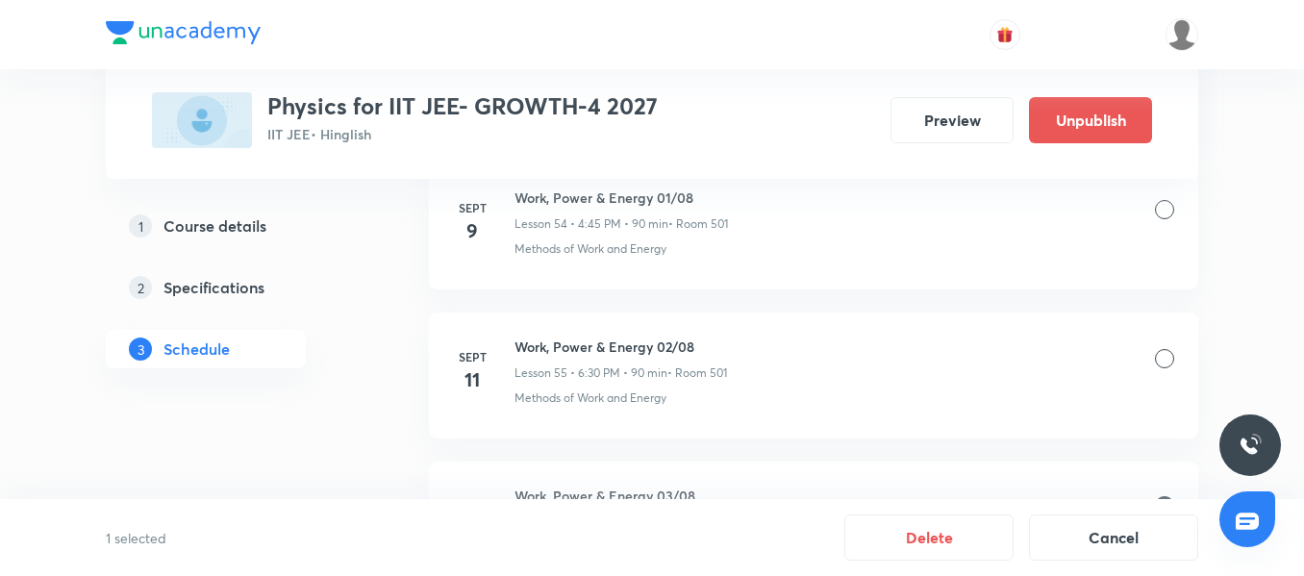
click at [1171, 358] on div at bounding box center [1164, 358] width 19 height 19
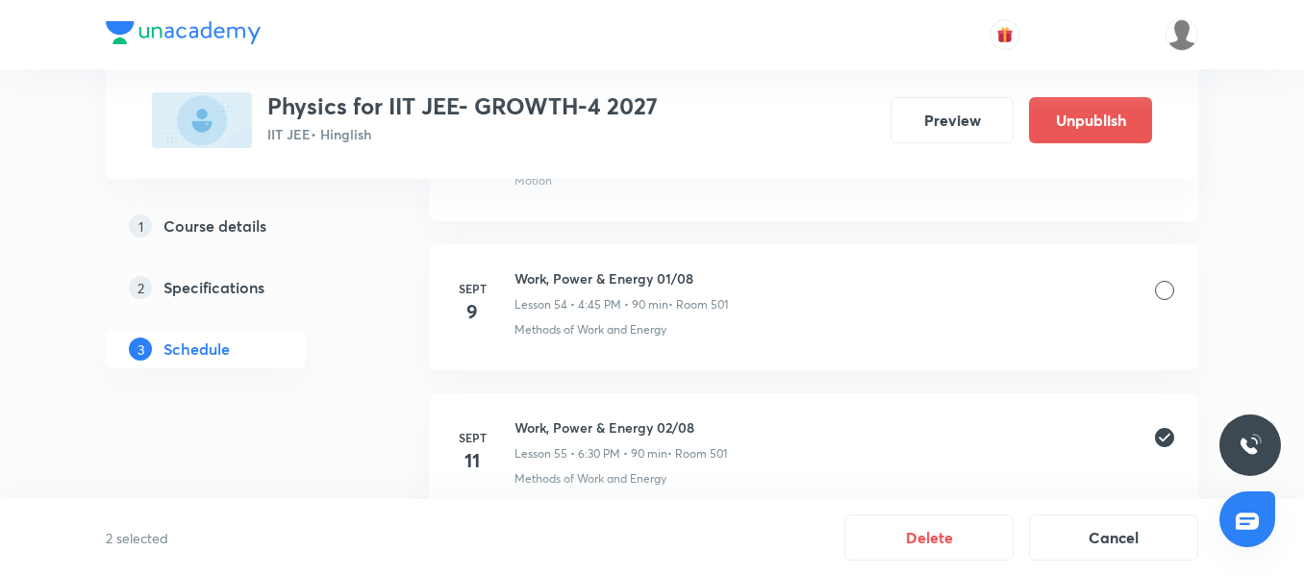
scroll to position [8051, 0]
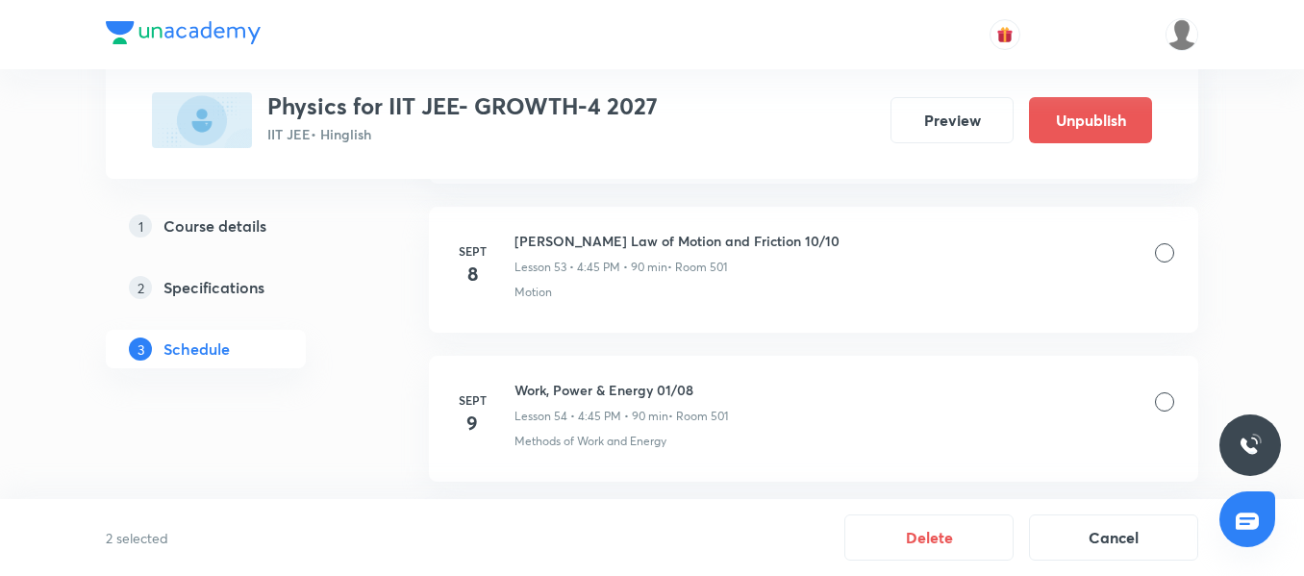
click at [1171, 397] on div at bounding box center [1164, 401] width 19 height 19
click at [1167, 254] on div at bounding box center [1164, 252] width 19 height 19
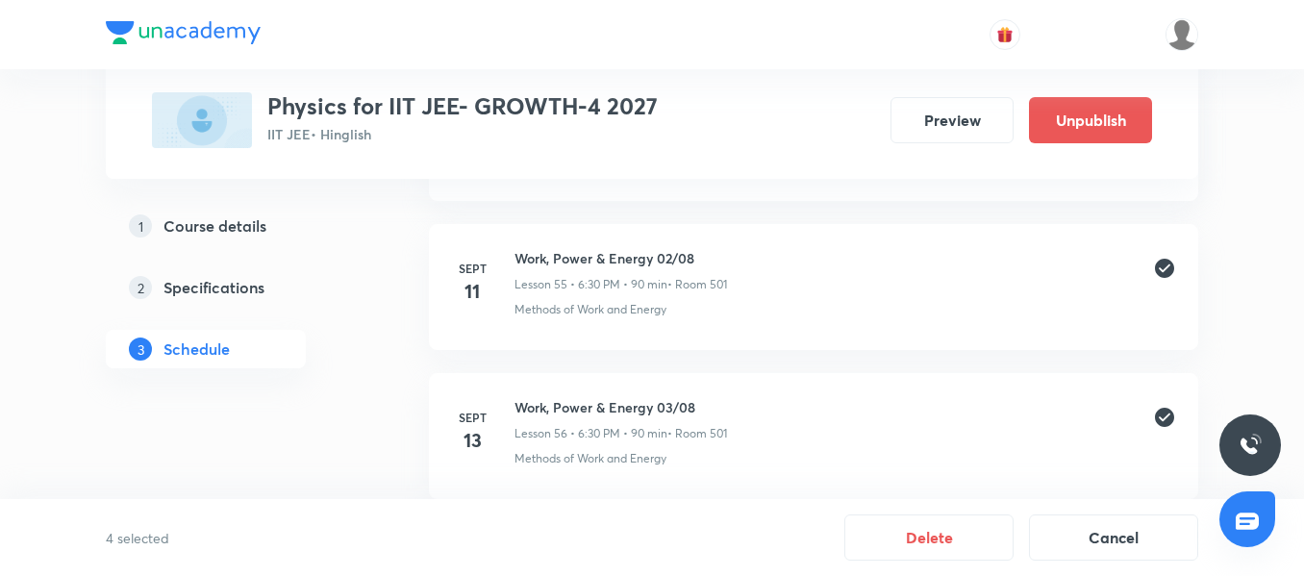
scroll to position [8435, 0]
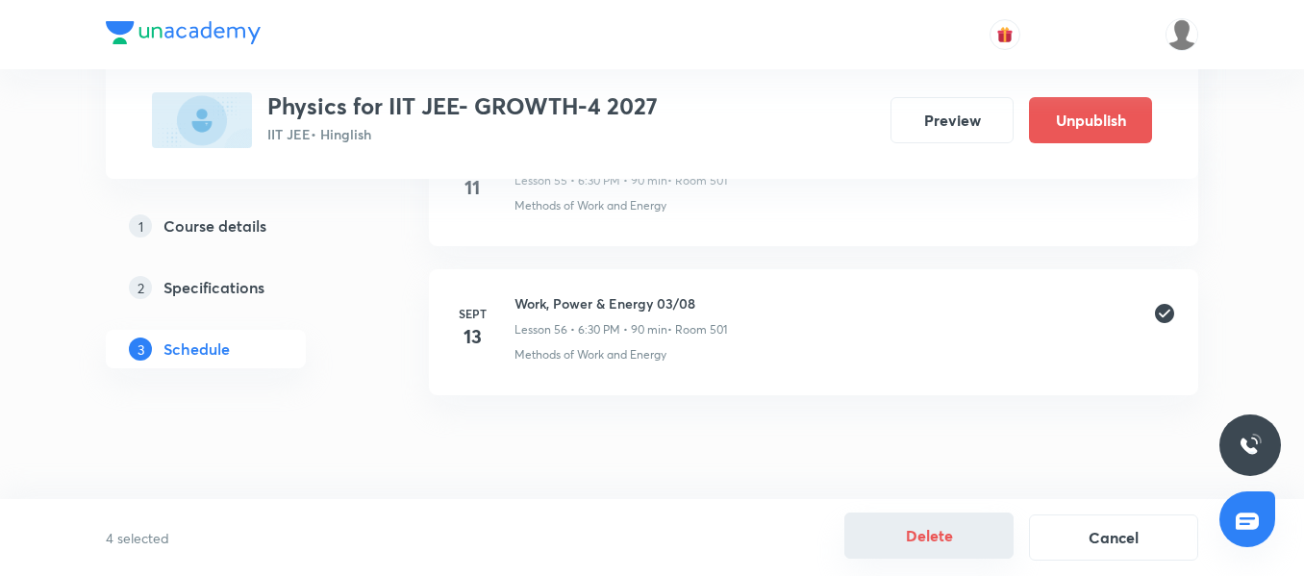
click at [941, 535] on button "Delete" at bounding box center [928, 536] width 169 height 46
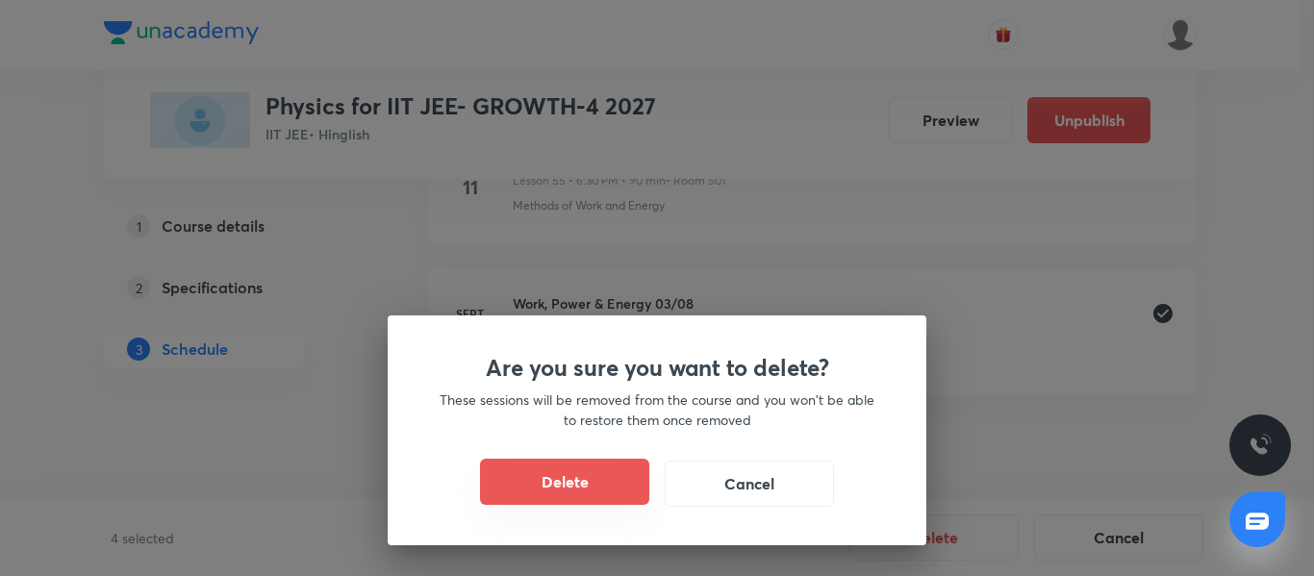
click at [586, 476] on button "Delete" at bounding box center [564, 482] width 169 height 46
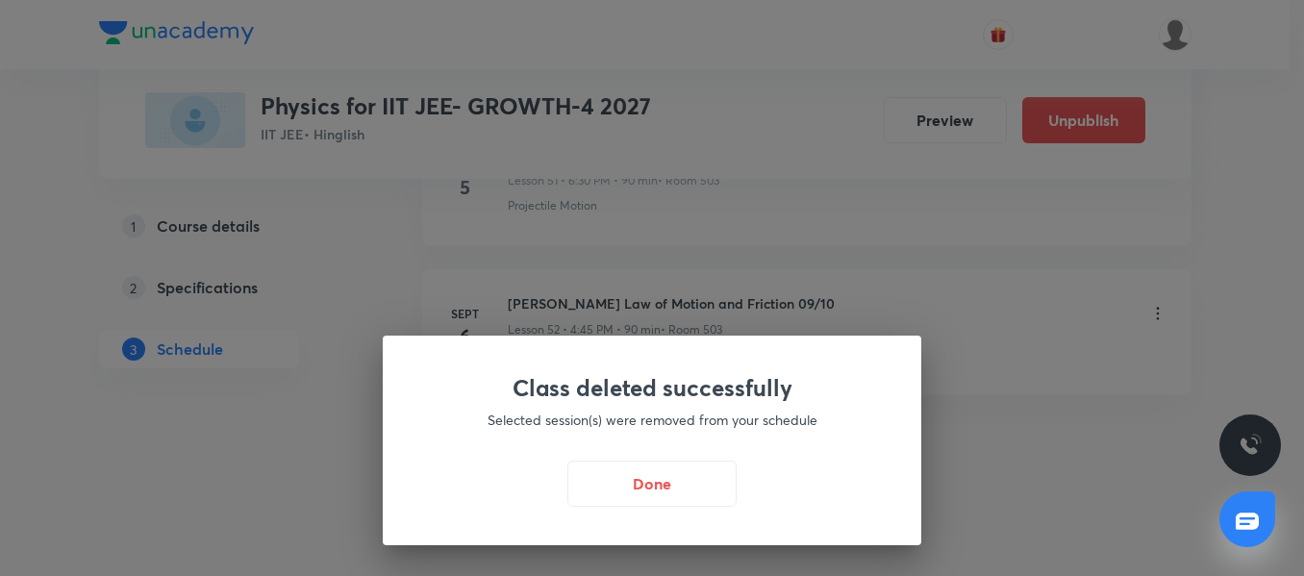
scroll to position [7839, 0]
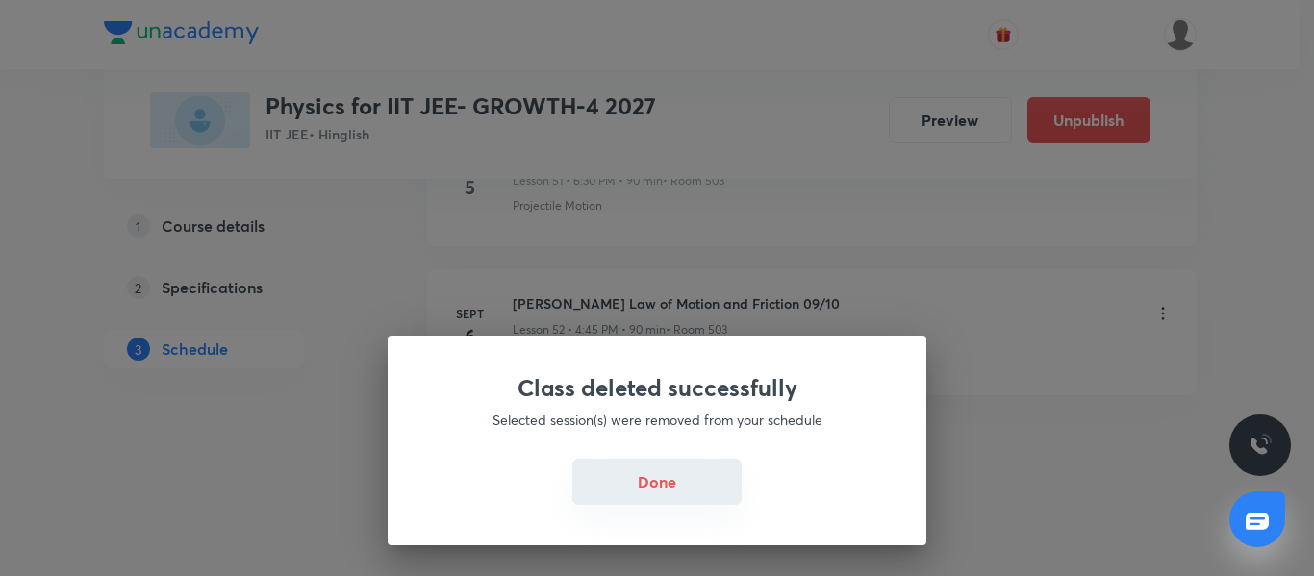
click at [693, 479] on button "Done" at bounding box center [656, 482] width 169 height 46
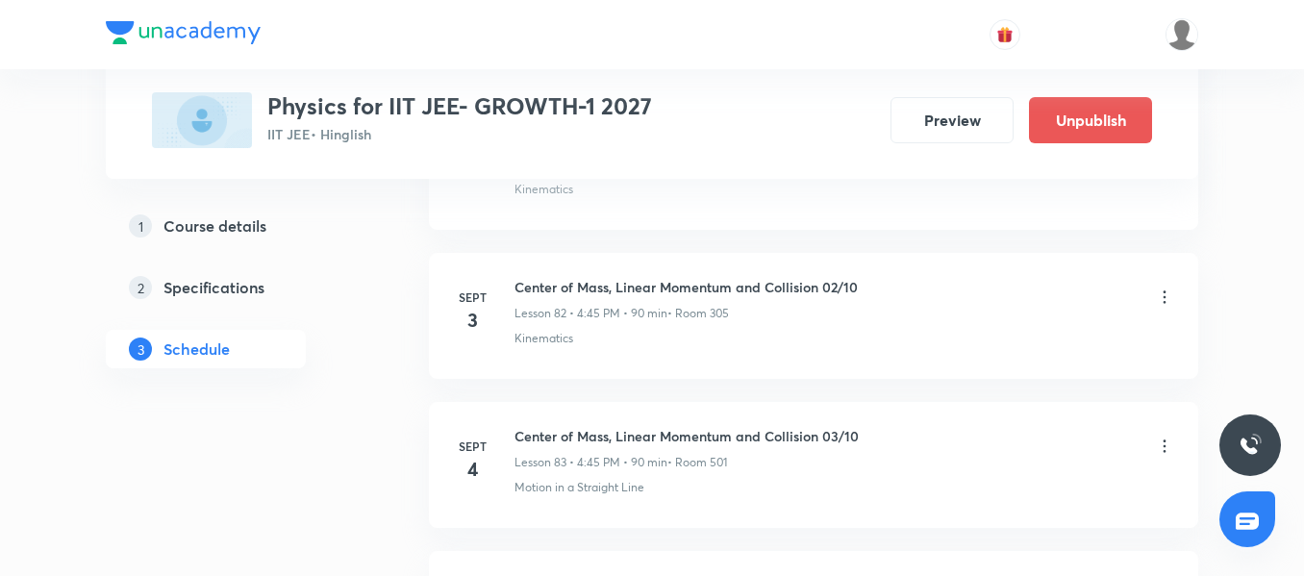
scroll to position [13495, 0]
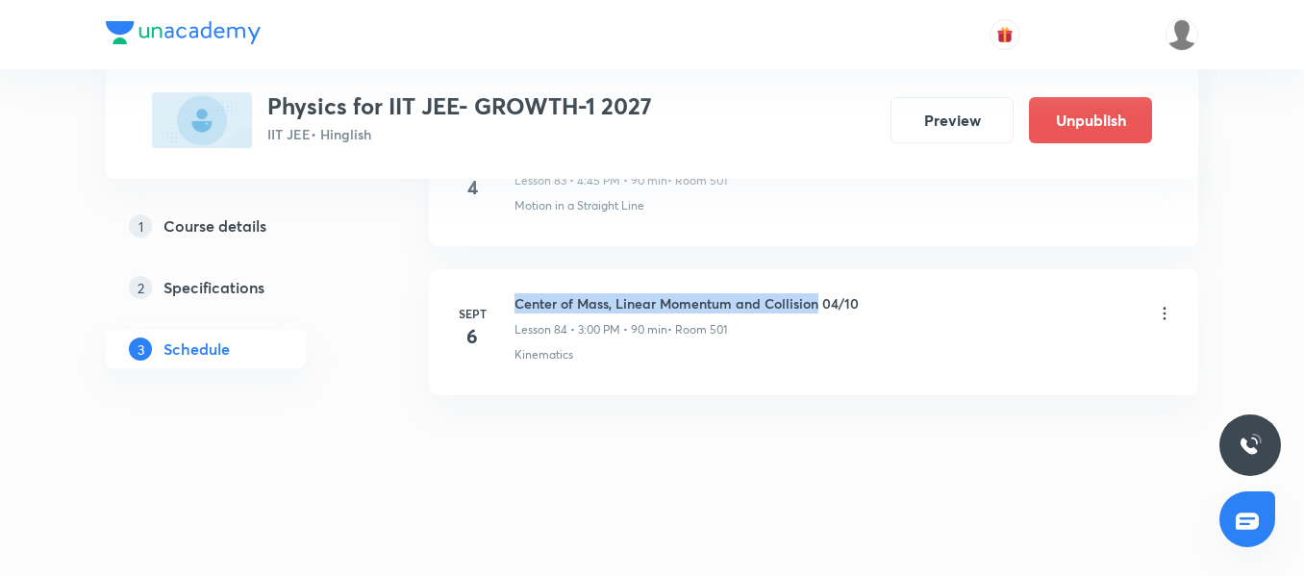
drag, startPoint x: 517, startPoint y: 301, endPoint x: 815, endPoint y: 306, distance: 297.2
click at [815, 306] on h6 "Center of Mass, Linear Momentum and Collision 04/10" at bounding box center [687, 303] width 344 height 20
copy h6 "Center of Mass, Linear Momentum and Collision"
click at [831, 304] on h6 "Center of Mass, Linear Momentum and Collision 04/10" at bounding box center [687, 303] width 344 height 20
drag, startPoint x: 823, startPoint y: 303, endPoint x: 922, endPoint y: 299, distance: 99.1
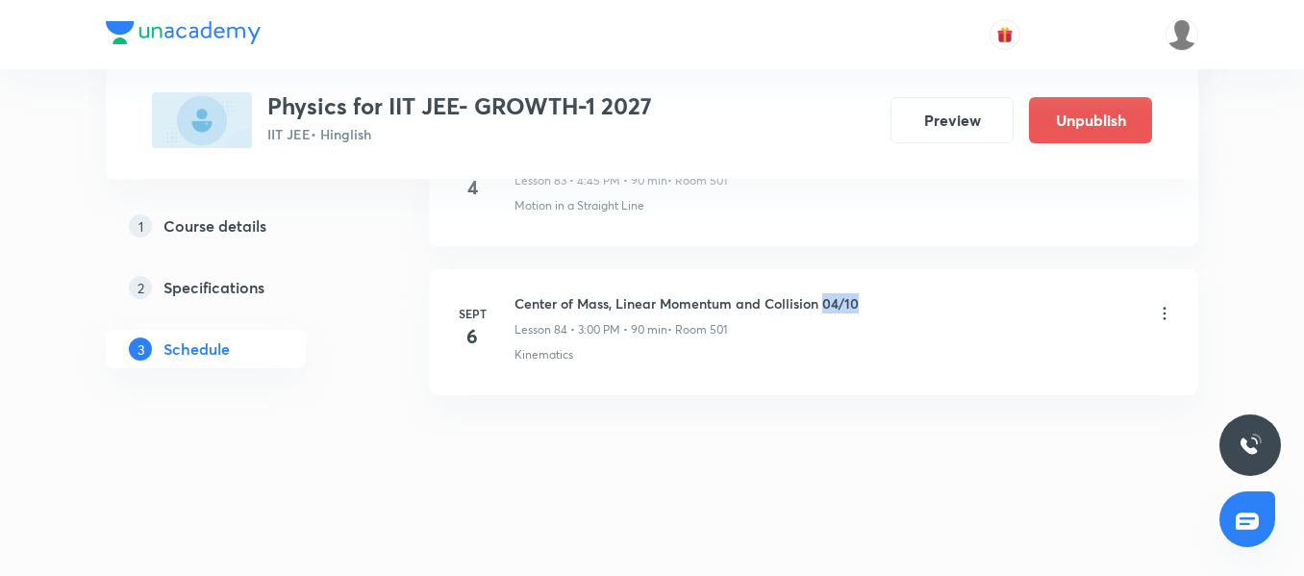
click at [922, 299] on div "Center of Mass, Linear Momentum and Collision 04/10 Lesson 84 • 3:00 PM • 90 mi…" at bounding box center [845, 315] width 660 height 45
copy h6 "04/10"
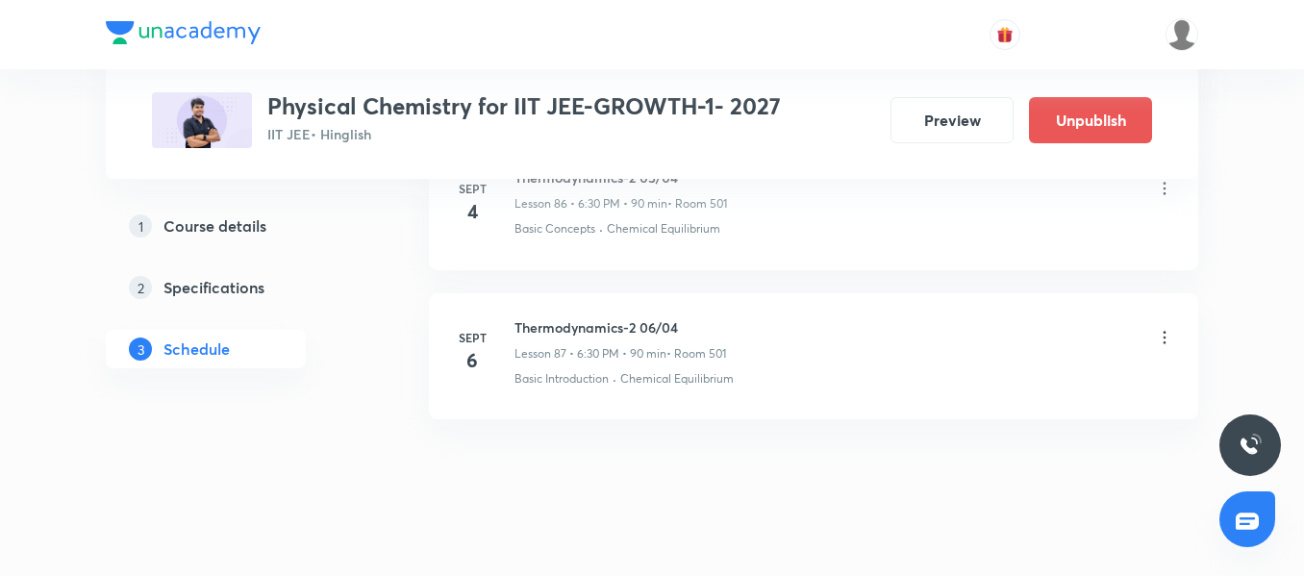
scroll to position [13940, 0]
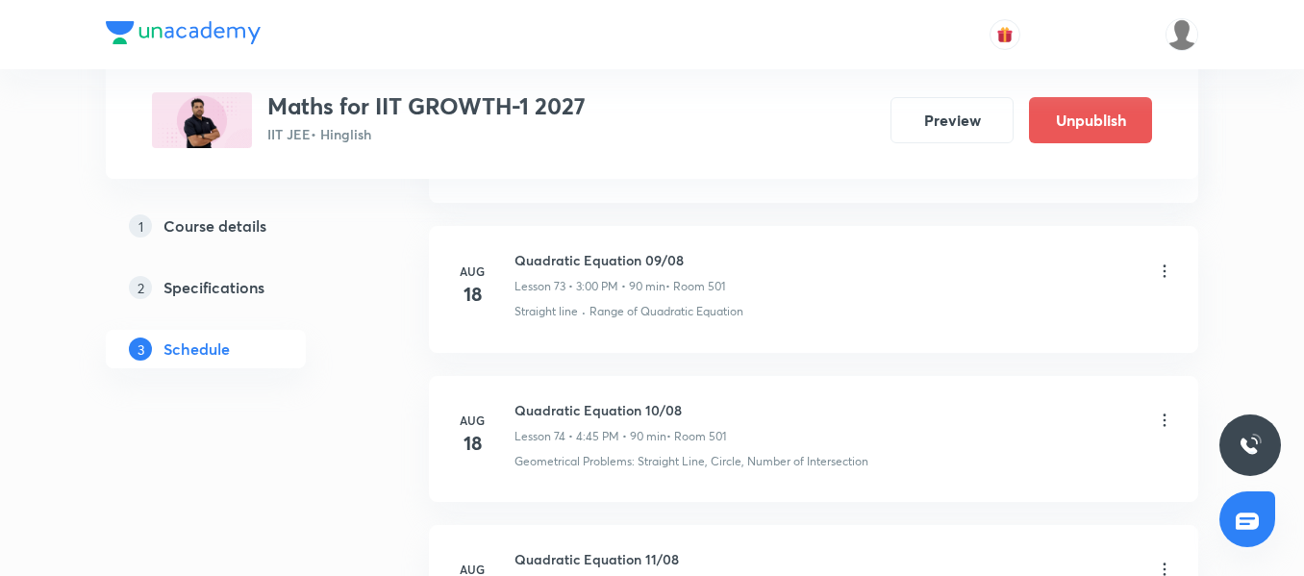
scroll to position [13493, 0]
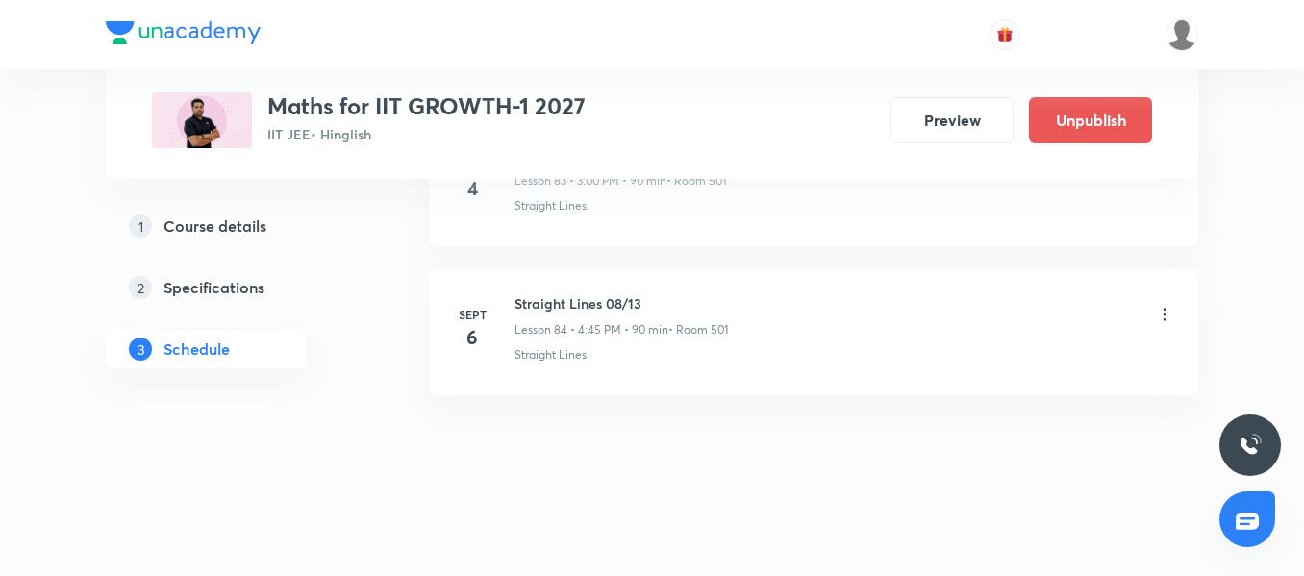
click at [512, 303] on div "Sept 6 Straight Lines 08/13 Lesson 84 • 4:45 PM • 90 min • Room 501 Straight Li…" at bounding box center [813, 328] width 721 height 70
drag, startPoint x: 516, startPoint y: 303, endPoint x: 604, endPoint y: 299, distance: 88.6
click at [604, 299] on h6 "Straight Lines 08/13" at bounding box center [622, 303] width 214 height 20
copy h6 "Straight Lines"
click at [609, 306] on h6 "Straight Lines 08/13" at bounding box center [622, 303] width 214 height 20
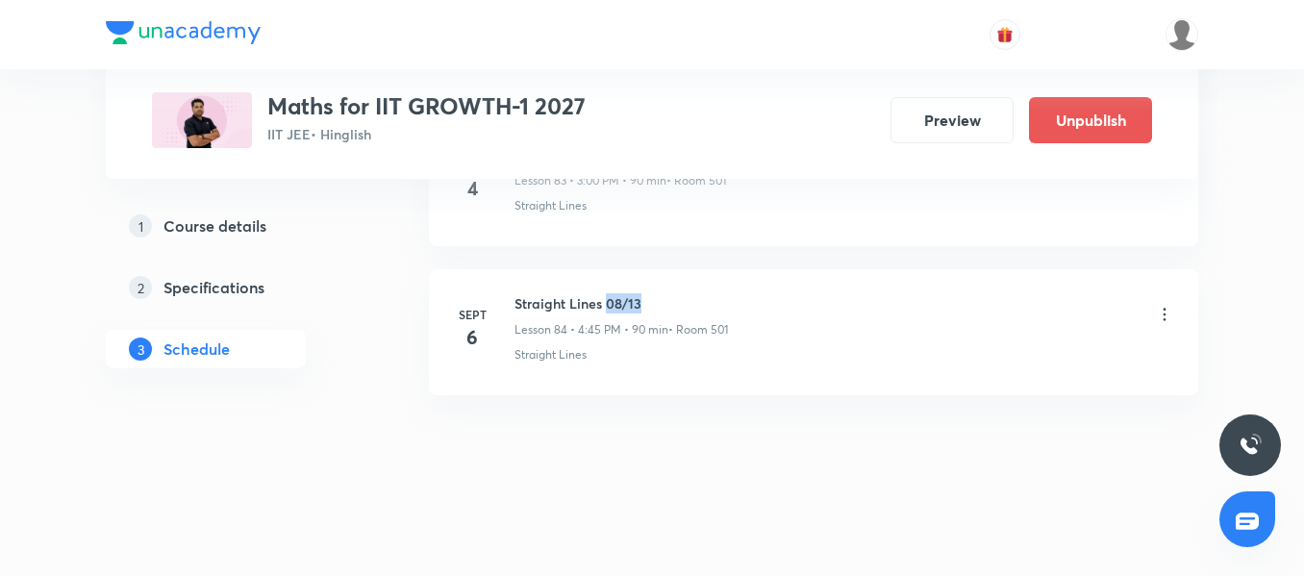
drag, startPoint x: 607, startPoint y: 302, endPoint x: 660, endPoint y: 301, distance: 52.9
click at [660, 301] on h6 "Straight Lines 08/13" at bounding box center [622, 303] width 214 height 20
copy h6 "08/13"
click at [577, 383] on li "Sept 6 Straight Lines 08/13 Lesson 84 • 4:45 PM • 90 min • Room 501 Straight Li…" at bounding box center [813, 332] width 769 height 126
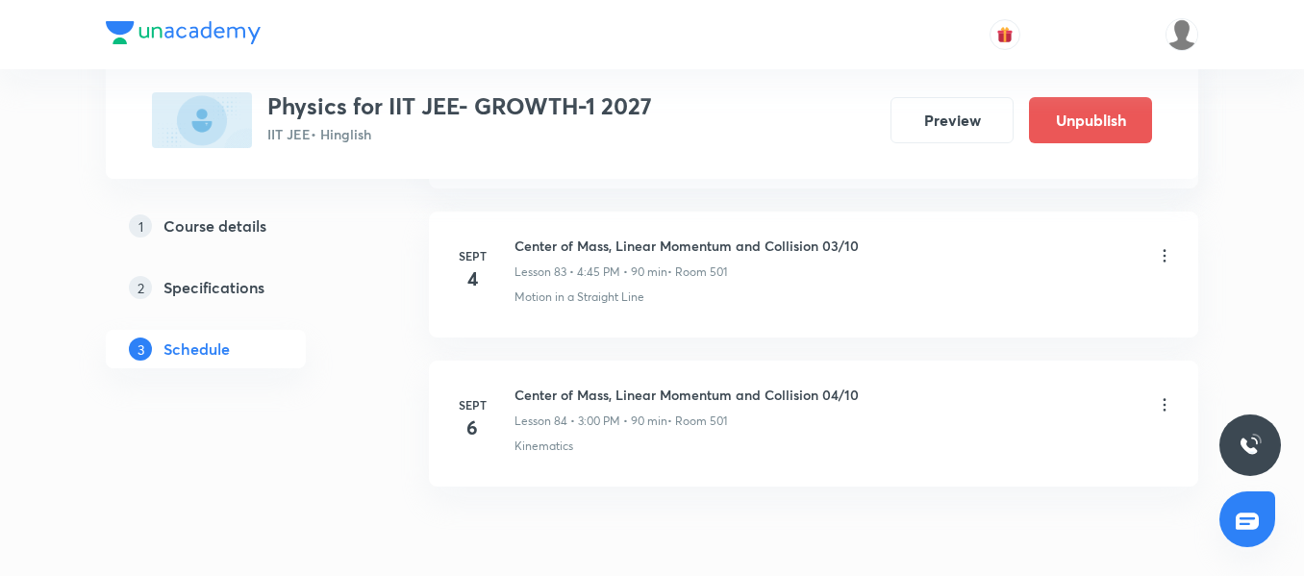
scroll to position [13495, 0]
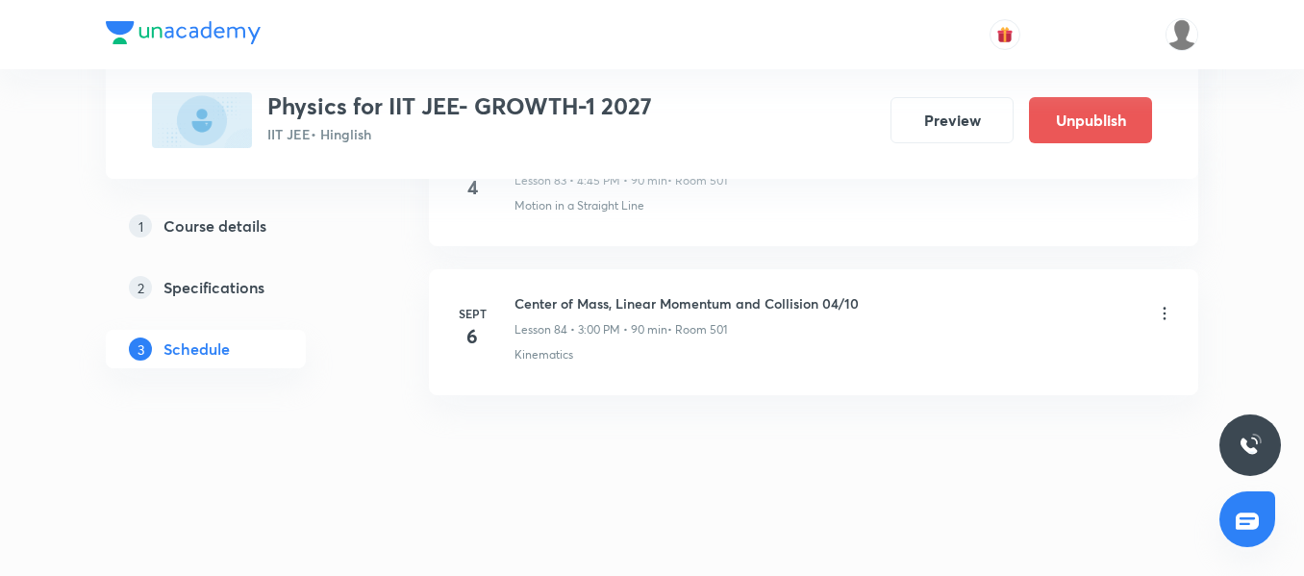
click at [664, 388] on li "Sept 6 Center of Mass, Linear Momentum and Collision 04/10 Lesson 84 • 3:00 PM …" at bounding box center [813, 332] width 769 height 126
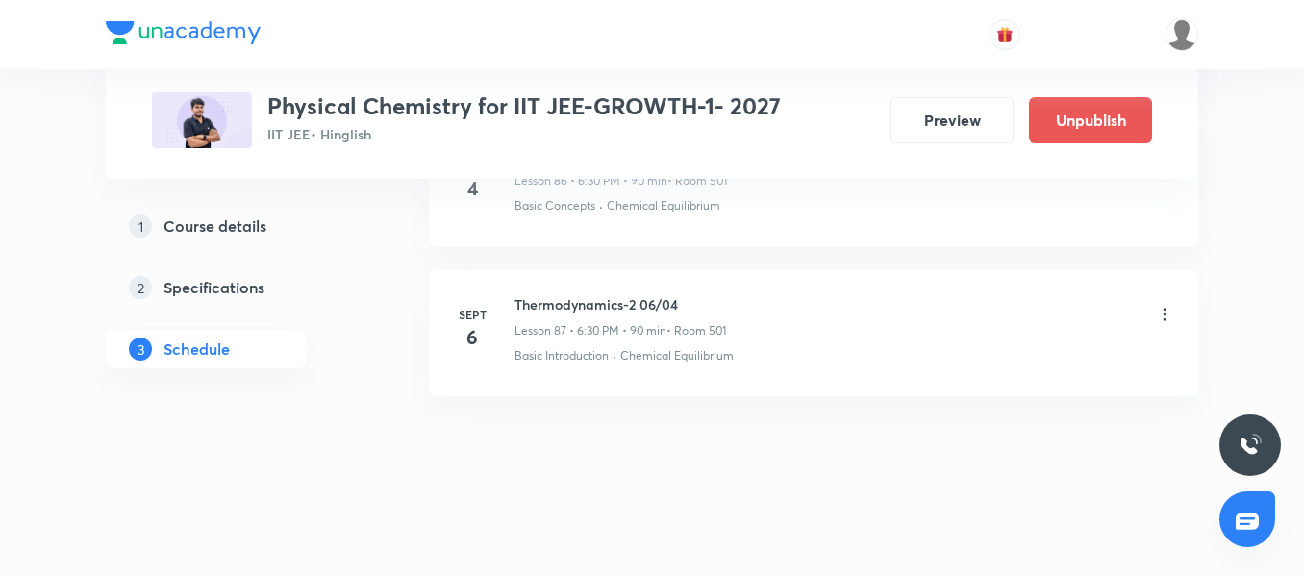
scroll to position [13940, 0]
